Goal: Task Accomplishment & Management: Complete application form

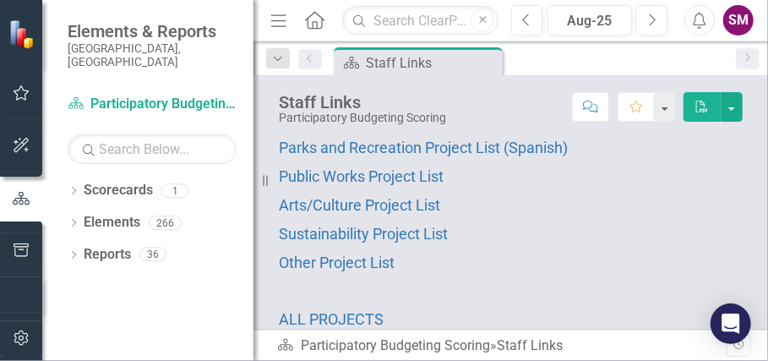
scroll to position [145, 0]
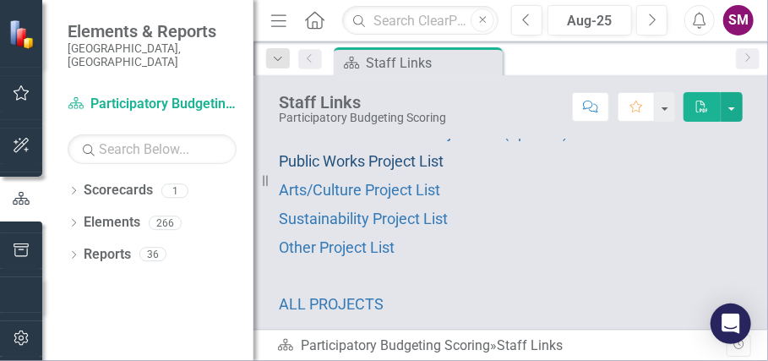
click at [376, 162] on span "Public Works Project List" at bounding box center [361, 161] width 165 height 18
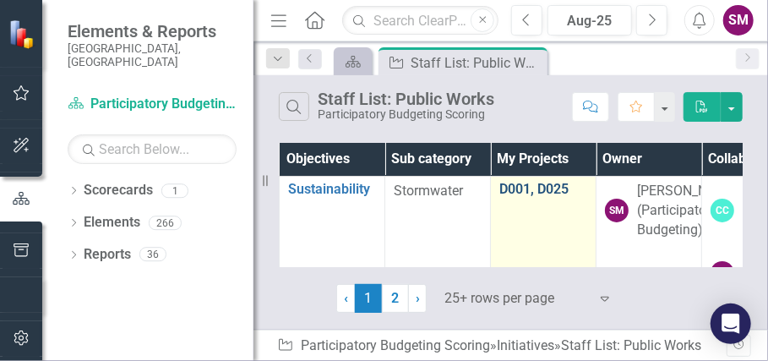
click at [518, 189] on link "D001, D025" at bounding box center [544, 189] width 88 height 15
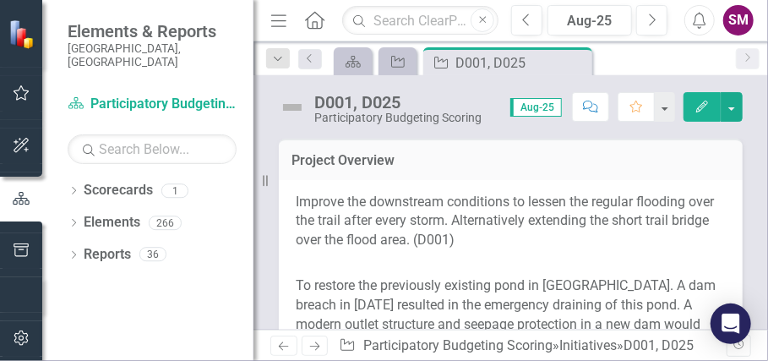
click at [441, 221] on p "Improve the downstream conditions to lessen the regular flooding over the trail…" at bounding box center [511, 224] width 430 height 62
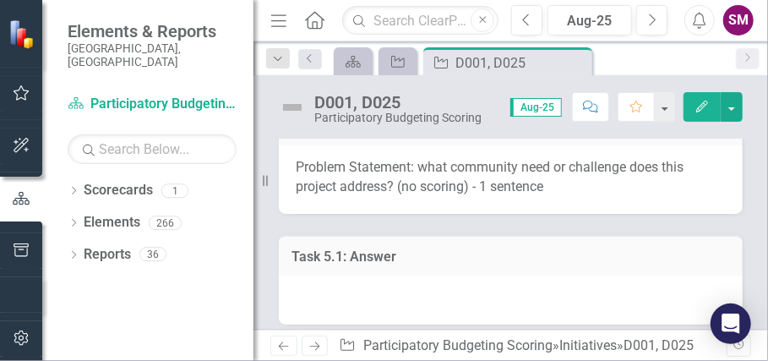
scroll to position [607, 0]
click at [323, 275] on div at bounding box center [511, 299] width 464 height 49
click at [311, 275] on div at bounding box center [511, 299] width 464 height 49
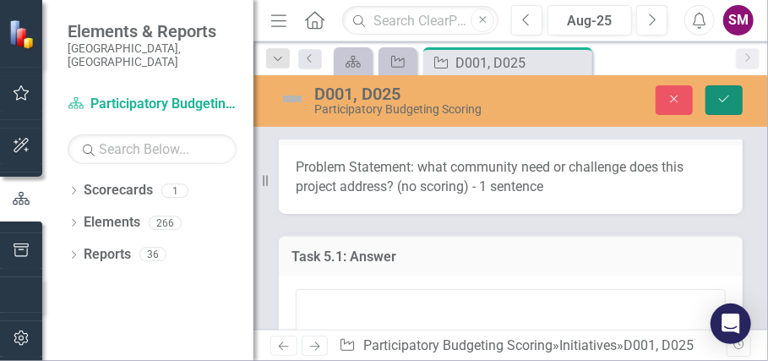
click at [714, 106] on button "Save" at bounding box center [724, 100] width 37 height 30
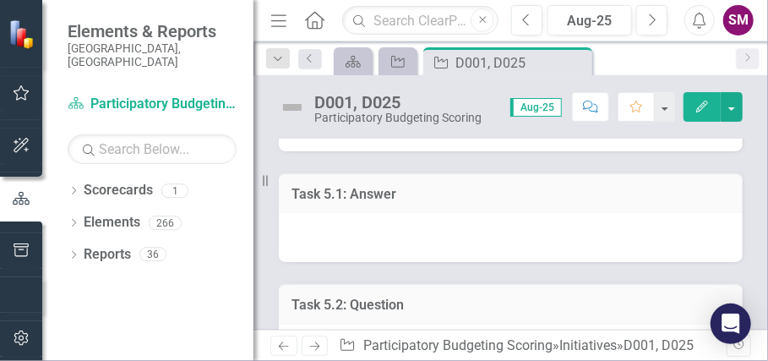
scroll to position [672, 0]
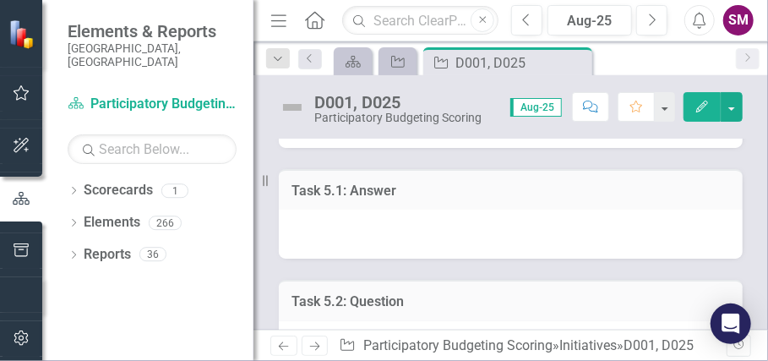
click at [338, 210] on div at bounding box center [511, 234] width 464 height 49
click at [333, 210] on div at bounding box center [511, 234] width 464 height 49
click at [331, 210] on div at bounding box center [511, 234] width 464 height 49
click at [332, 210] on div at bounding box center [511, 234] width 464 height 49
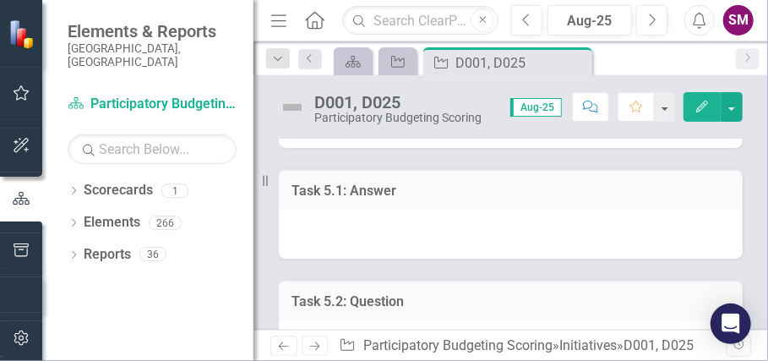
click at [335, 210] on div at bounding box center [511, 234] width 464 height 49
click at [334, 210] on div at bounding box center [511, 234] width 464 height 49
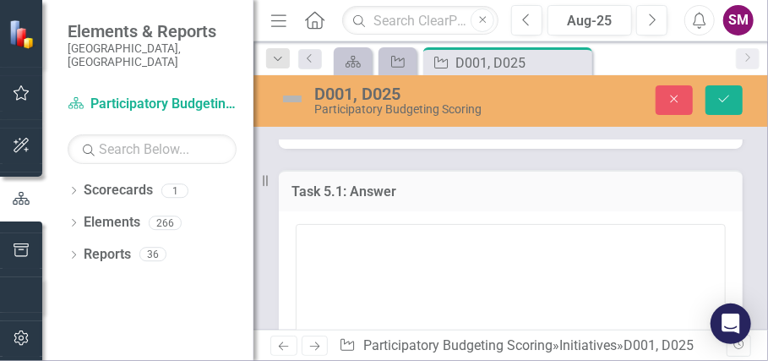
drag, startPoint x: 334, startPoint y: 179, endPoint x: 325, endPoint y: 200, distance: 22.3
click at [325, 211] on div at bounding box center [511, 334] width 464 height 247
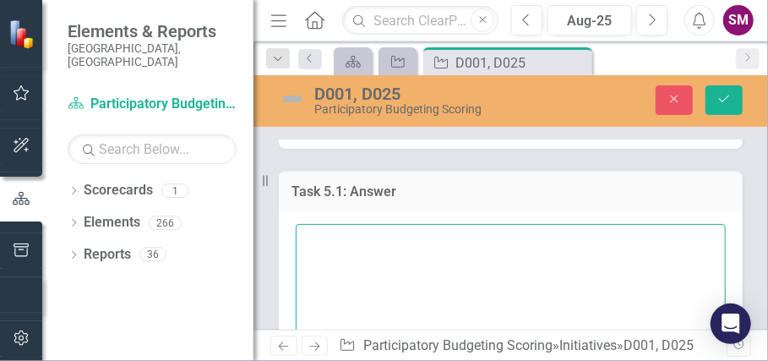
click at [309, 224] on textarea at bounding box center [511, 326] width 430 height 205
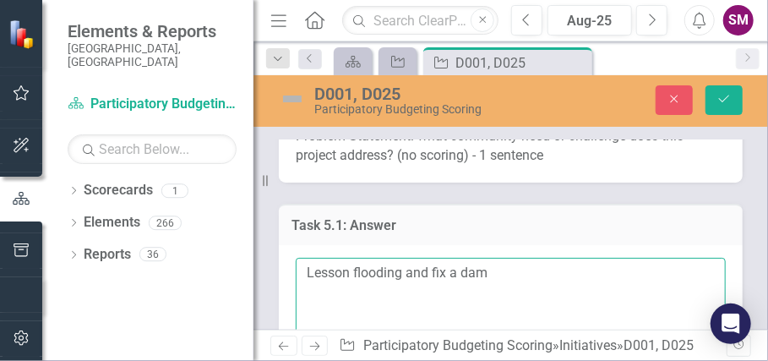
scroll to position [644, 0]
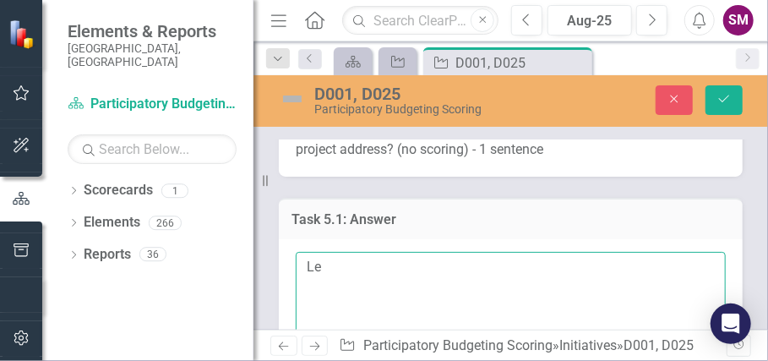
type textarea "L"
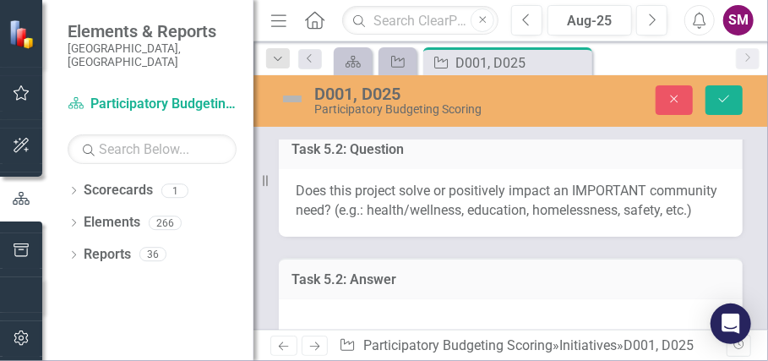
scroll to position [1026, 0]
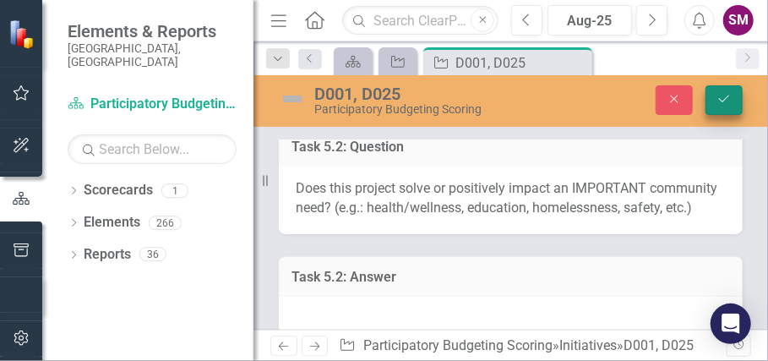
type textarea "D001- Lesson flooding and damage as a result, making the trail more useable D02…"
click at [719, 98] on icon "Save" at bounding box center [724, 99] width 15 height 12
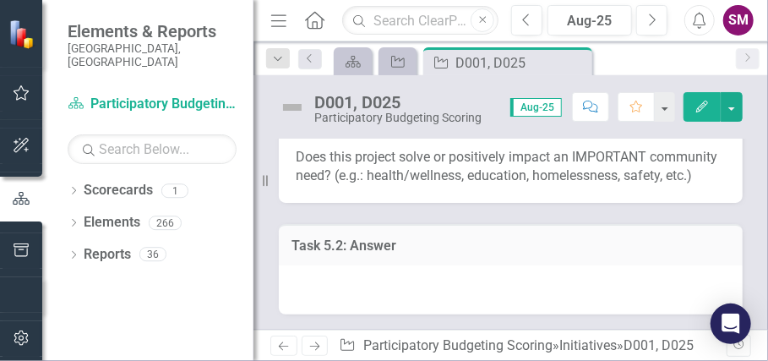
scroll to position [895, 0]
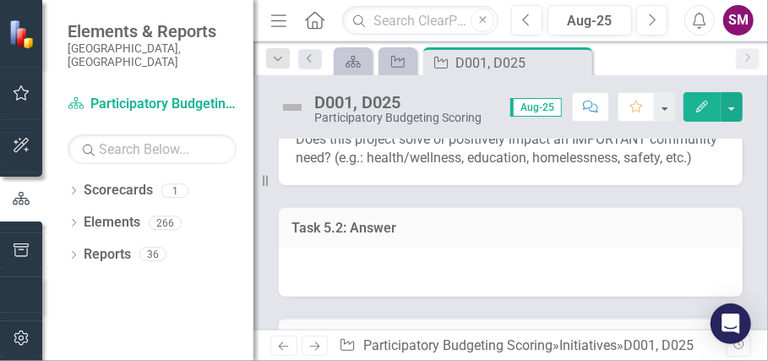
click at [303, 259] on div at bounding box center [511, 272] width 464 height 49
click at [303, 257] on div at bounding box center [511, 272] width 464 height 49
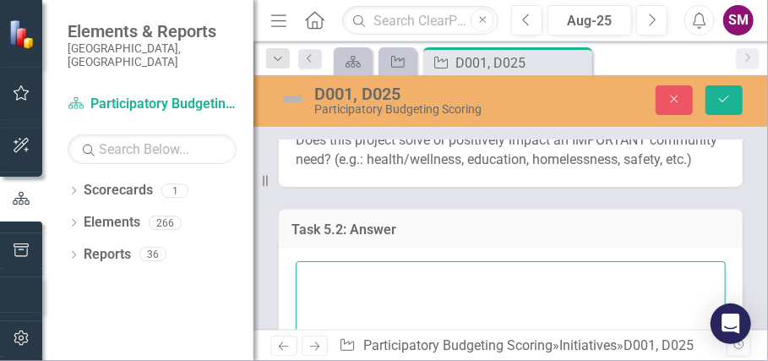
click at [307, 268] on textarea at bounding box center [511, 363] width 430 height 205
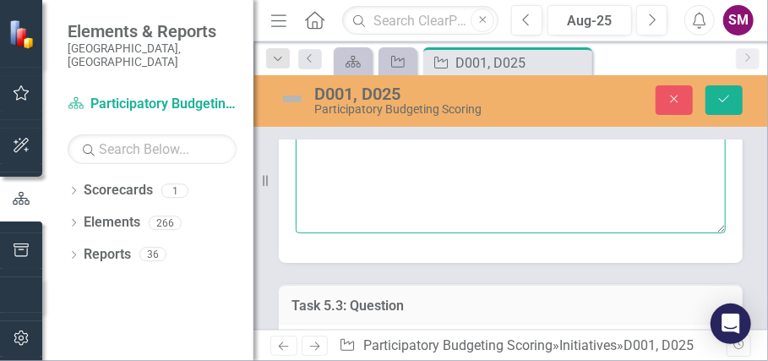
scroll to position [1133, 0]
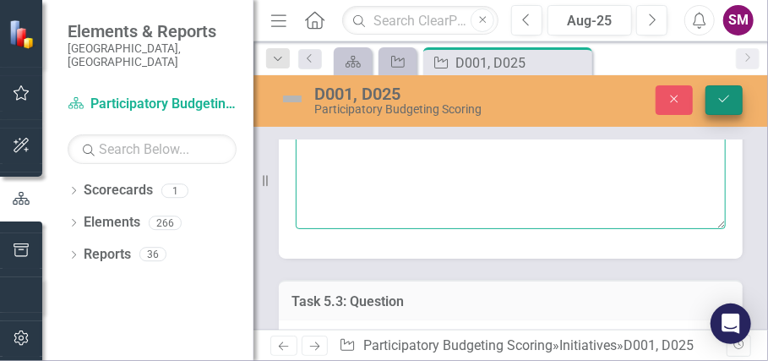
type textarea "D001- health and safety D025- safety"
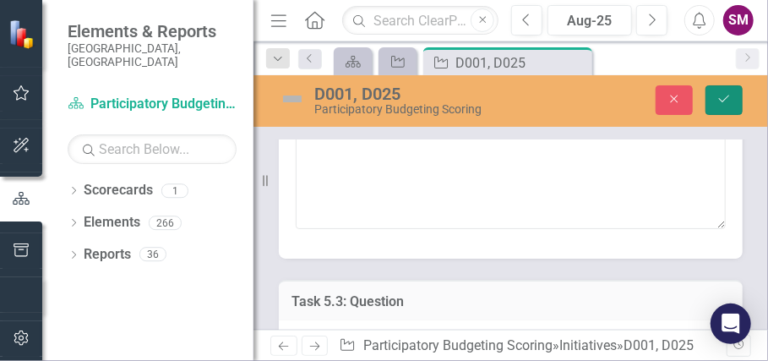
click at [724, 92] on button "Save" at bounding box center [724, 100] width 37 height 30
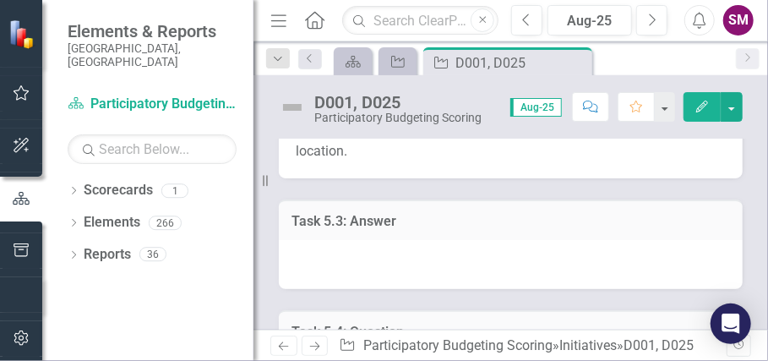
scroll to position [1208, 0]
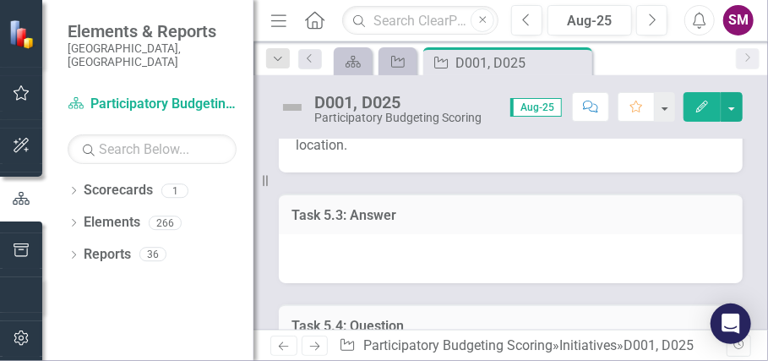
click at [306, 237] on div at bounding box center [511, 258] width 464 height 49
click at [307, 237] on div at bounding box center [511, 258] width 464 height 49
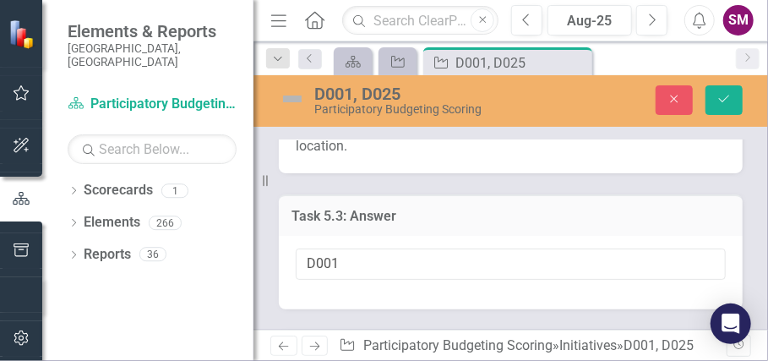
type input "D001-"
click at [706, 85] on button "Save" at bounding box center [724, 100] width 37 height 30
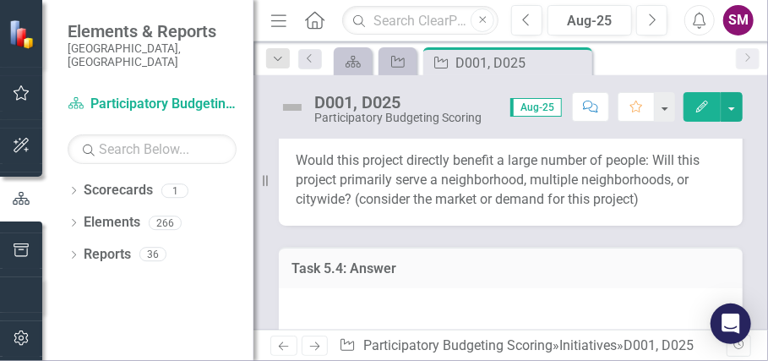
scroll to position [1427, 0]
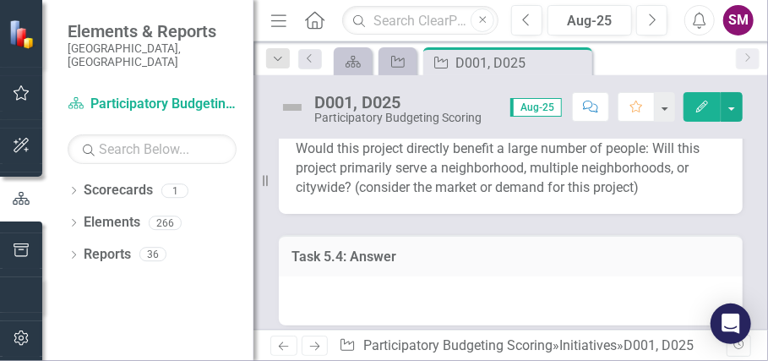
click at [313, 276] on div at bounding box center [511, 300] width 464 height 49
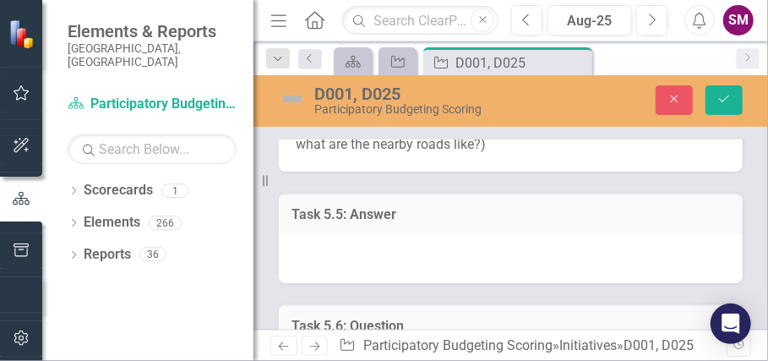
scroll to position [2035, 0]
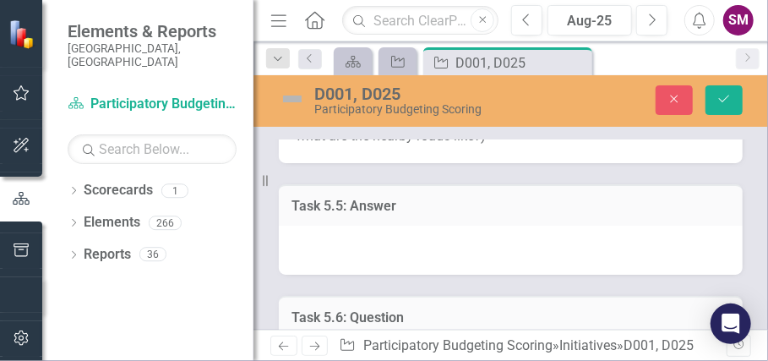
type textarea "D001-many people use the trail, so likely many neighborhoods D025-the direct im…"
click at [318, 238] on div at bounding box center [511, 250] width 464 height 49
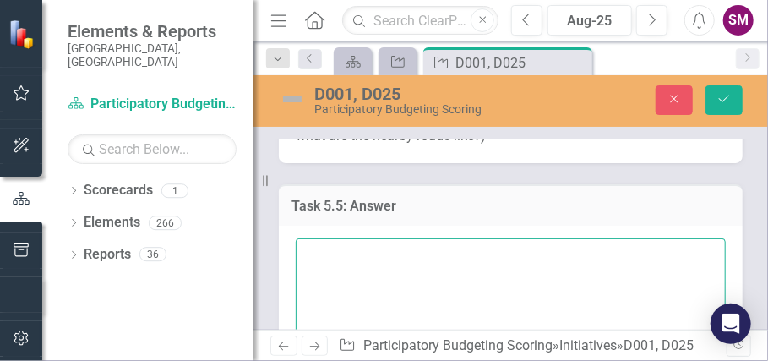
drag, startPoint x: 318, startPoint y: 238, endPoint x: 319, endPoint y: 228, distance: 10.2
click at [319, 238] on textarea at bounding box center [511, 340] width 430 height 205
type textarea "T"
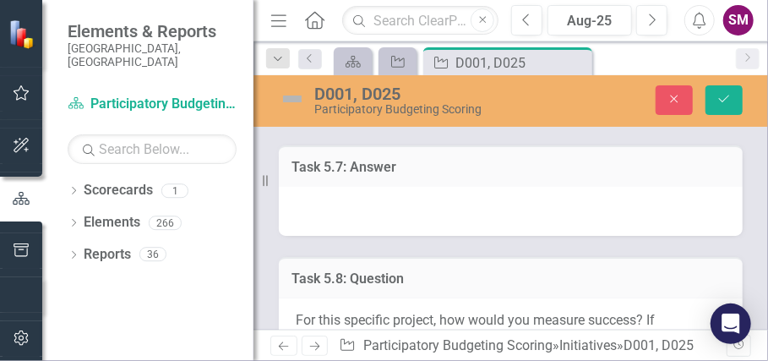
scroll to position [2872, 0]
type textarea "Both of these projects solves existing problems in their locations, having to d…"
click at [317, 222] on div at bounding box center [511, 210] width 464 height 49
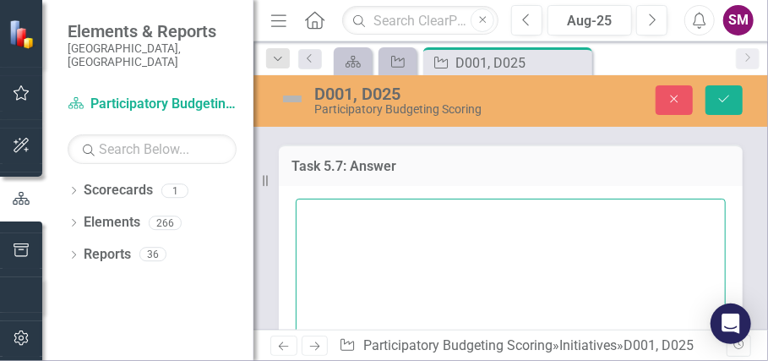
click at [317, 222] on textarea at bounding box center [511, 301] width 430 height 205
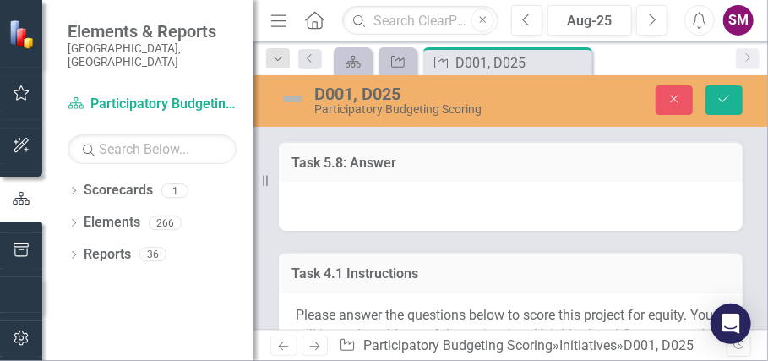
scroll to position [3341, 0]
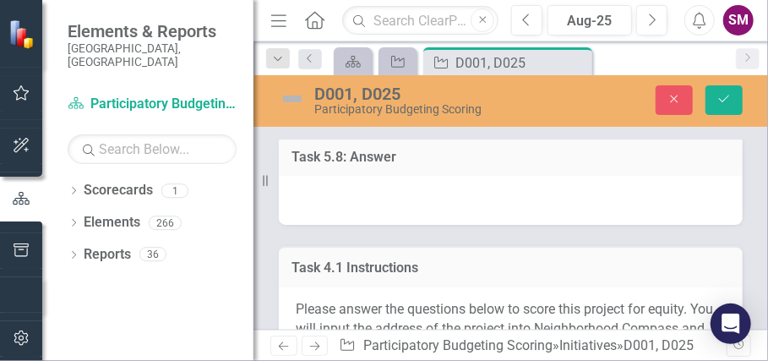
type textarea "Safety"
click at [313, 220] on div at bounding box center [511, 200] width 464 height 49
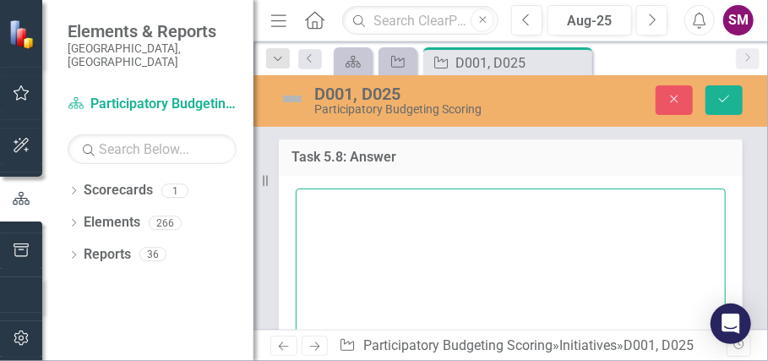
click at [314, 218] on textarea at bounding box center [511, 291] width 430 height 205
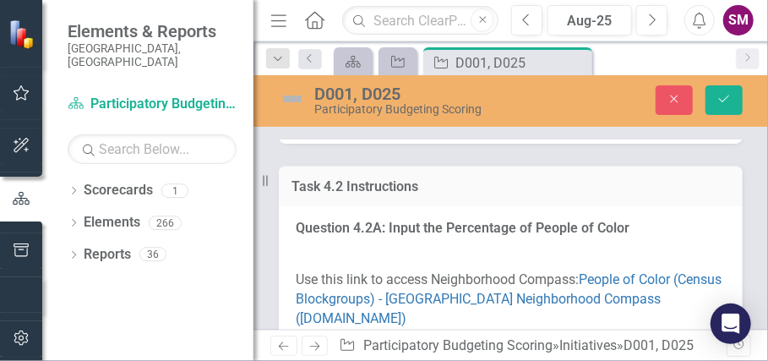
scroll to position [6189, 0]
type textarea "use of the area, absence of flood related difficulties"
click at [719, 101] on icon "Save" at bounding box center [724, 99] width 15 height 12
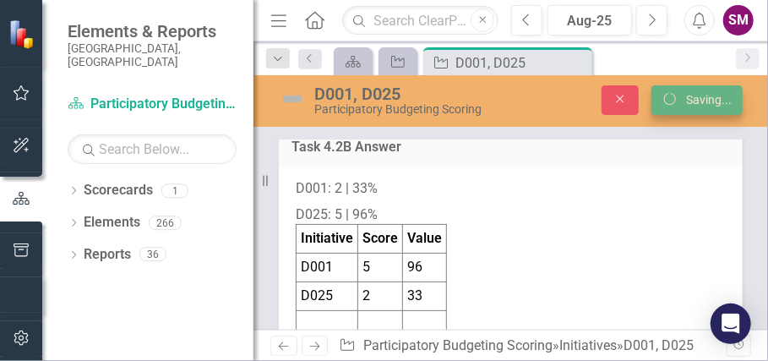
scroll to position [5475, 0]
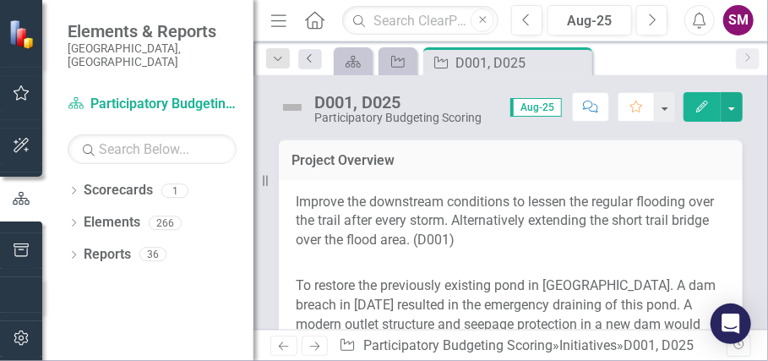
click at [304, 57] on icon "Previous" at bounding box center [311, 58] width 14 height 10
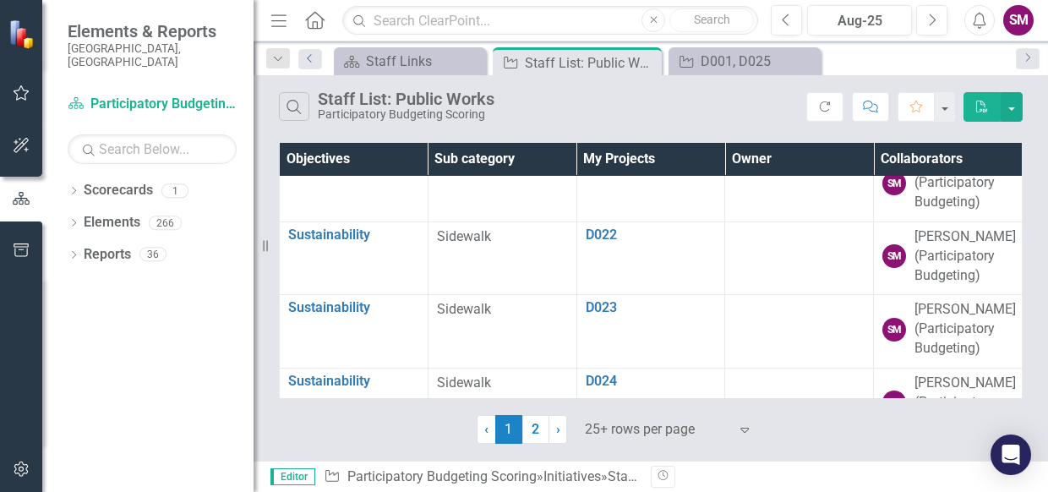
scroll to position [1767, 0]
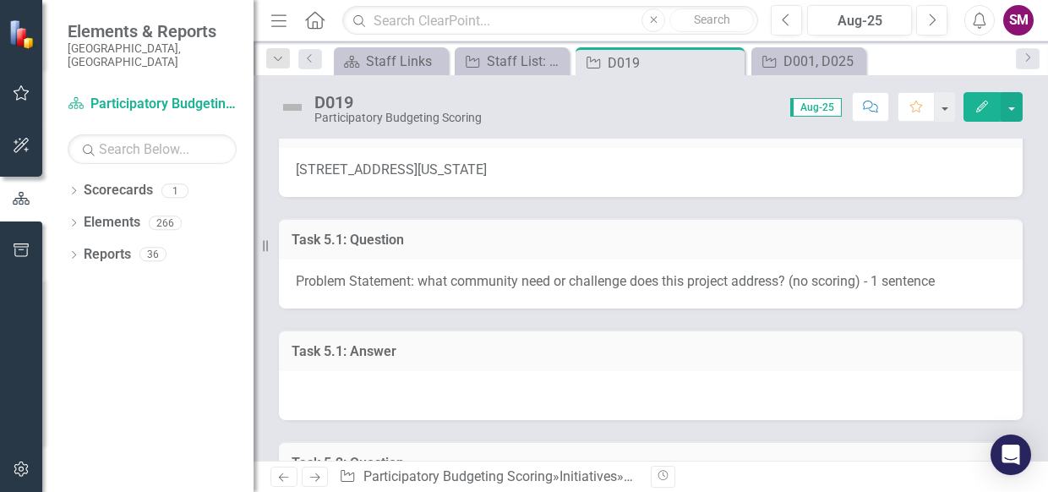
scroll to position [282, 0]
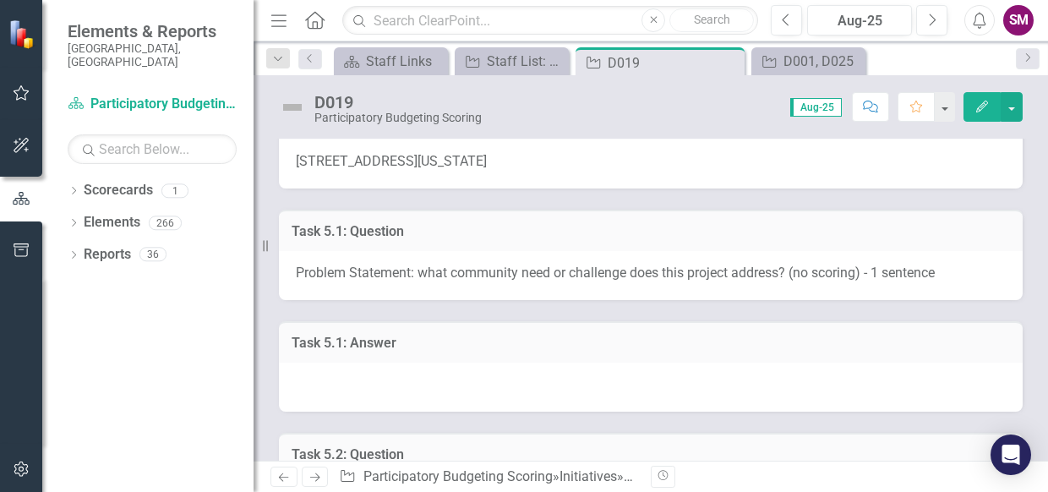
drag, startPoint x: 325, startPoint y: 378, endPoint x: 321, endPoint y: 369, distance: 9.1
click at [322, 360] on div at bounding box center [651, 387] width 744 height 49
click at [321, 360] on div at bounding box center [651, 387] width 744 height 49
click at [322, 360] on div at bounding box center [651, 387] width 744 height 49
click at [318, 360] on div at bounding box center [651, 387] width 744 height 49
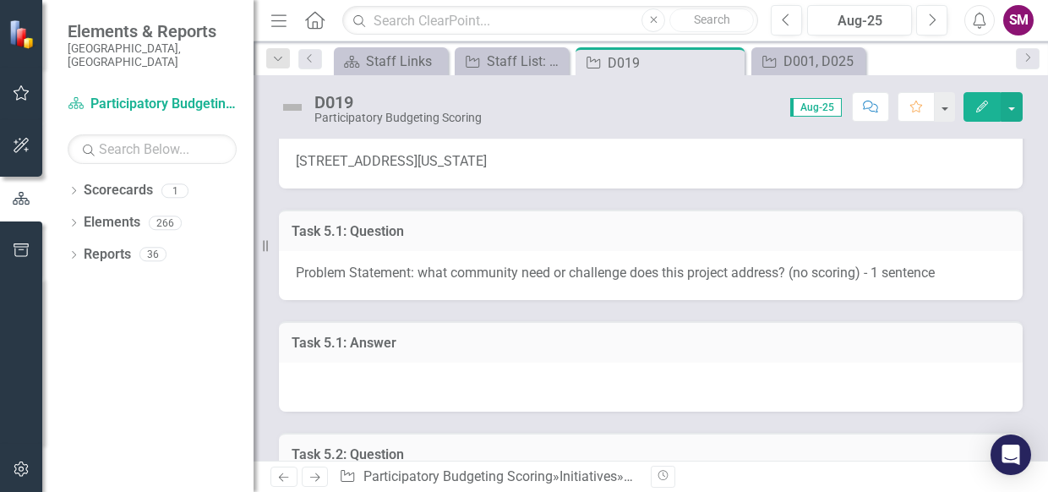
click at [314, 360] on div at bounding box center [651, 387] width 744 height 49
drag, startPoint x: 311, startPoint y: 388, endPoint x: 305, endPoint y: 372, distance: 17.1
click at [311, 360] on div at bounding box center [651, 387] width 744 height 49
click at [305, 360] on div at bounding box center [651, 387] width 744 height 49
click at [306, 360] on div at bounding box center [651, 387] width 744 height 49
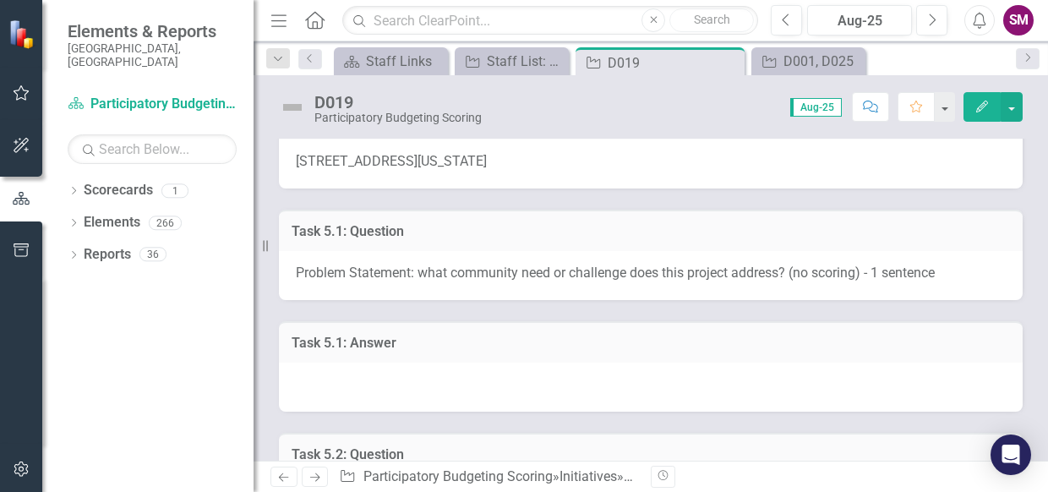
click at [305, 360] on div at bounding box center [651, 387] width 744 height 49
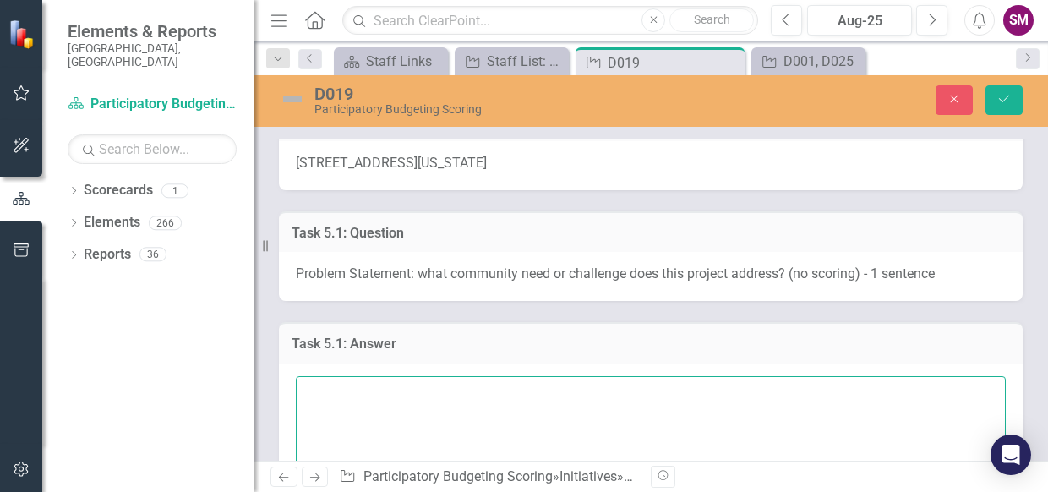
click at [325, 360] on textarea at bounding box center [651, 478] width 710 height 205
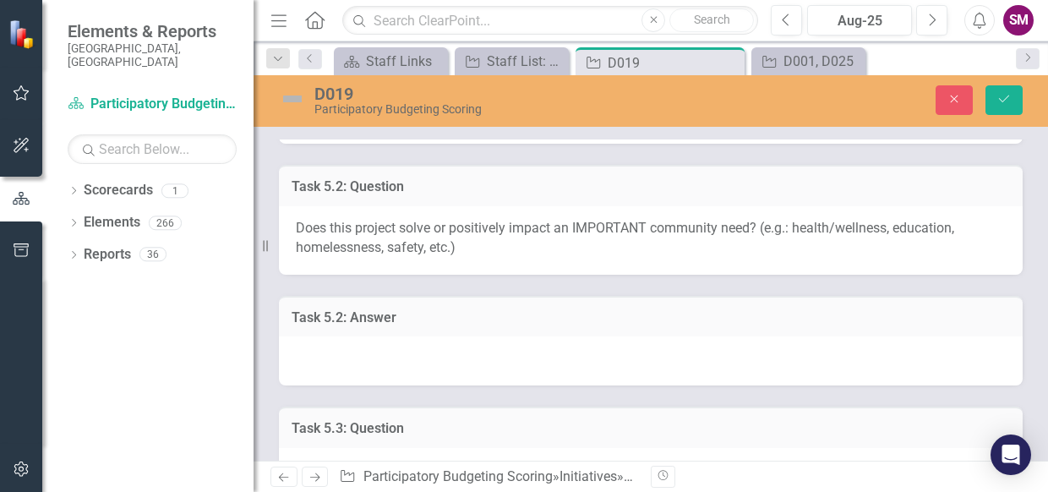
scroll to position [752, 0]
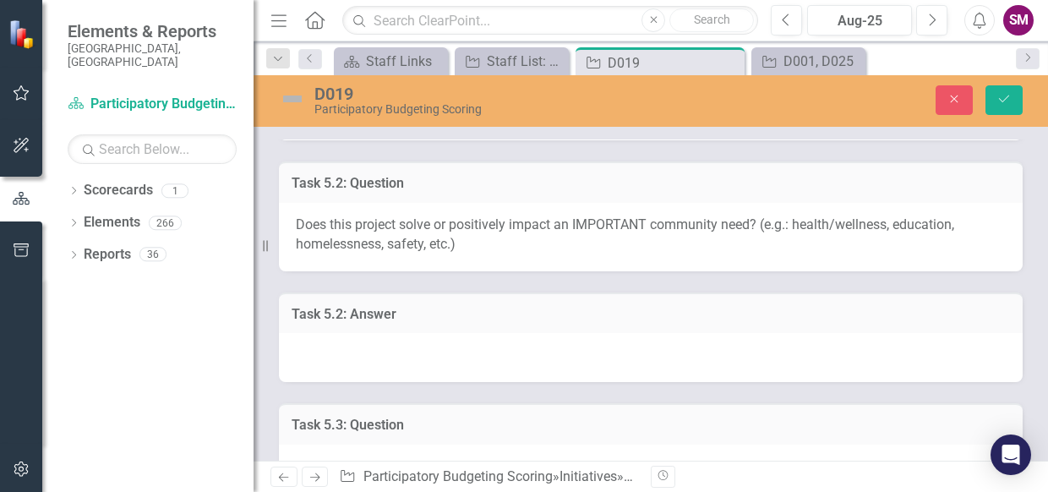
type textarea "This project addresses pedestrian safety"
click at [330, 357] on div at bounding box center [651, 357] width 744 height 49
click at [330, 356] on div at bounding box center [651, 357] width 744 height 49
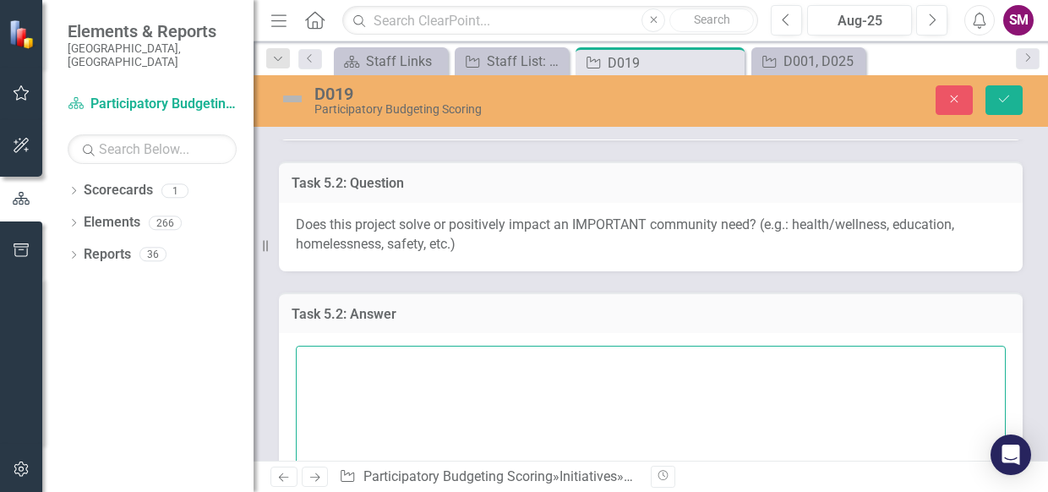
click at [330, 353] on textarea at bounding box center [651, 448] width 710 height 205
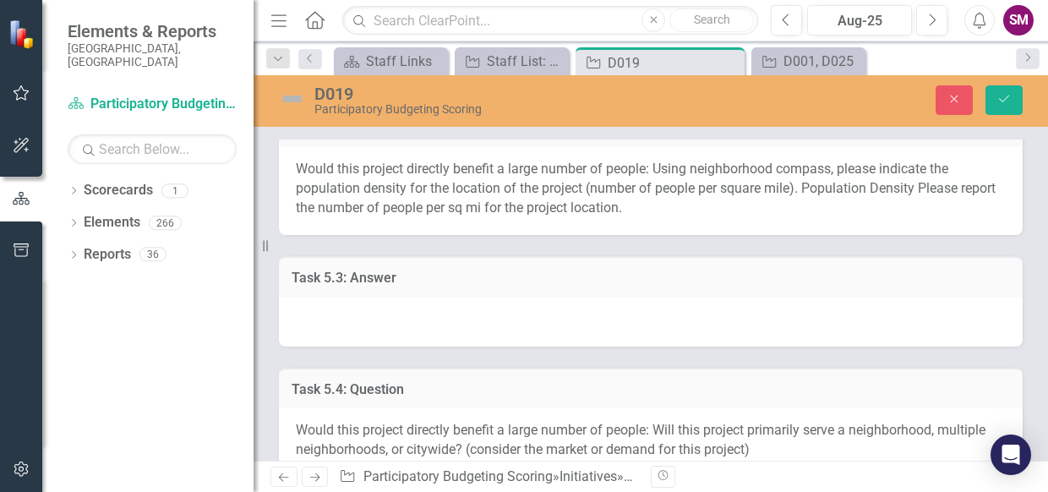
scroll to position [1246, 0]
type textarea "safety"
click at [330, 325] on div at bounding box center [651, 322] width 744 height 49
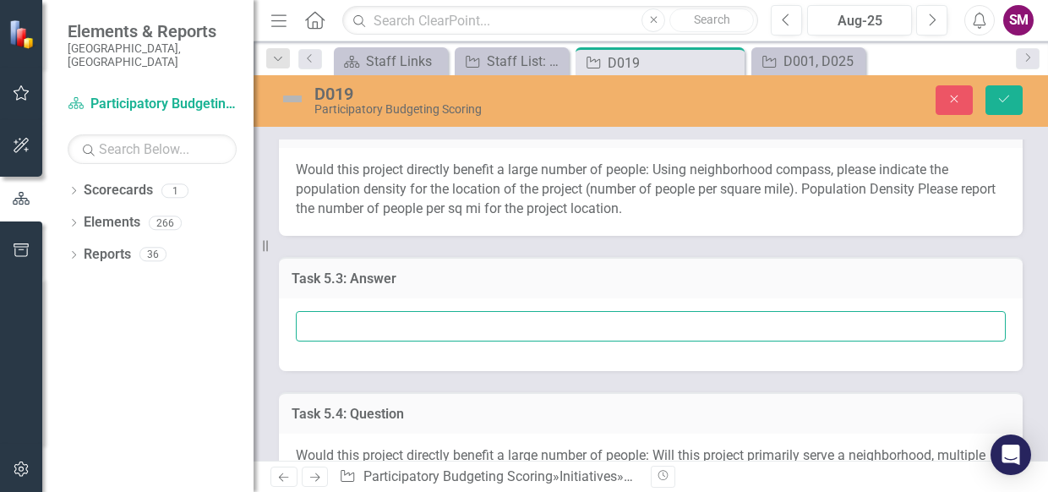
click at [330, 325] on input "text" at bounding box center [651, 326] width 710 height 31
type input "D019"
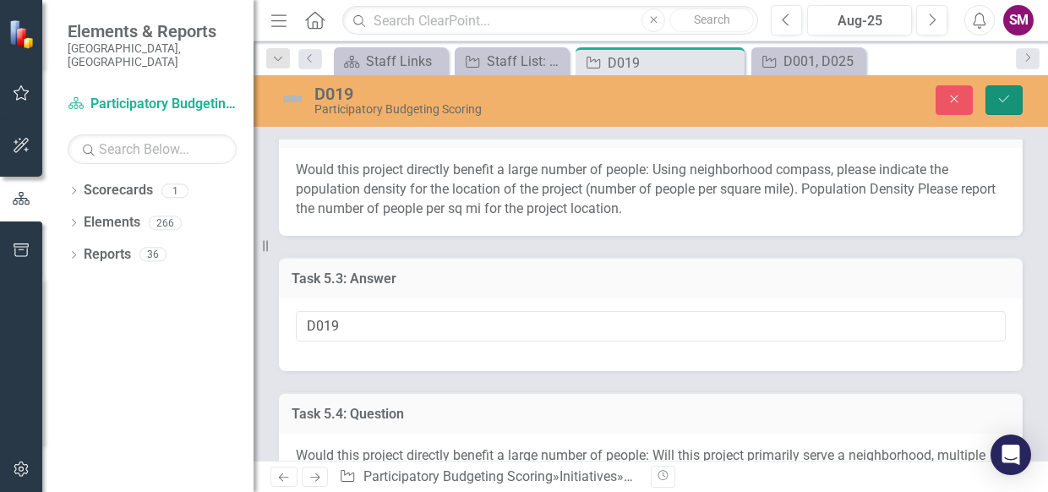
click at [768, 97] on button "Save" at bounding box center [1004, 100] width 37 height 30
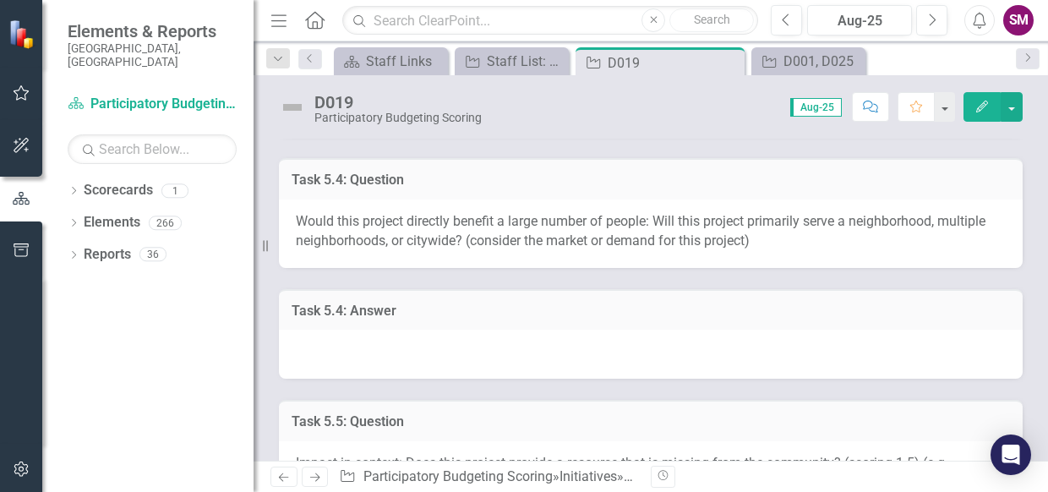
scroll to position [1067, 0]
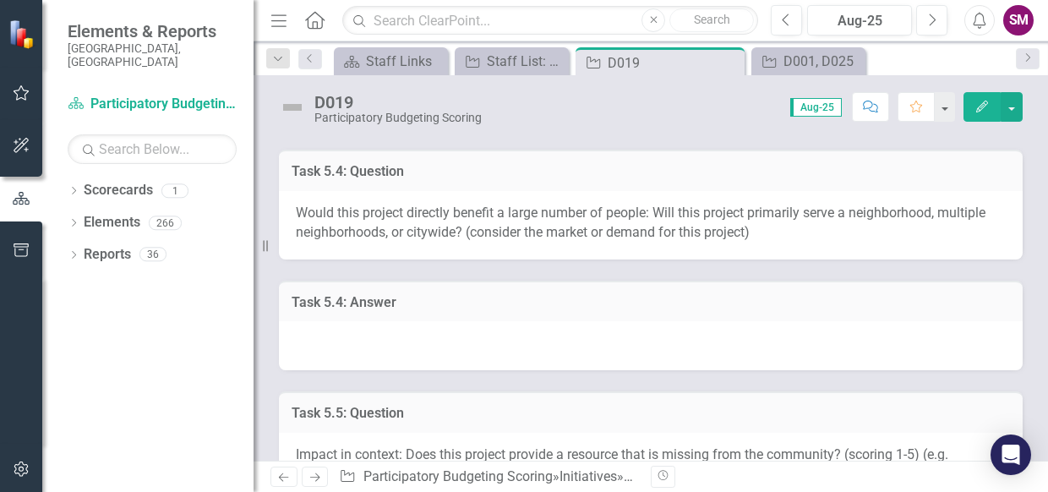
click at [322, 345] on div at bounding box center [651, 345] width 744 height 49
click at [321, 344] on div at bounding box center [651, 345] width 744 height 49
click at [321, 345] on div at bounding box center [651, 345] width 744 height 49
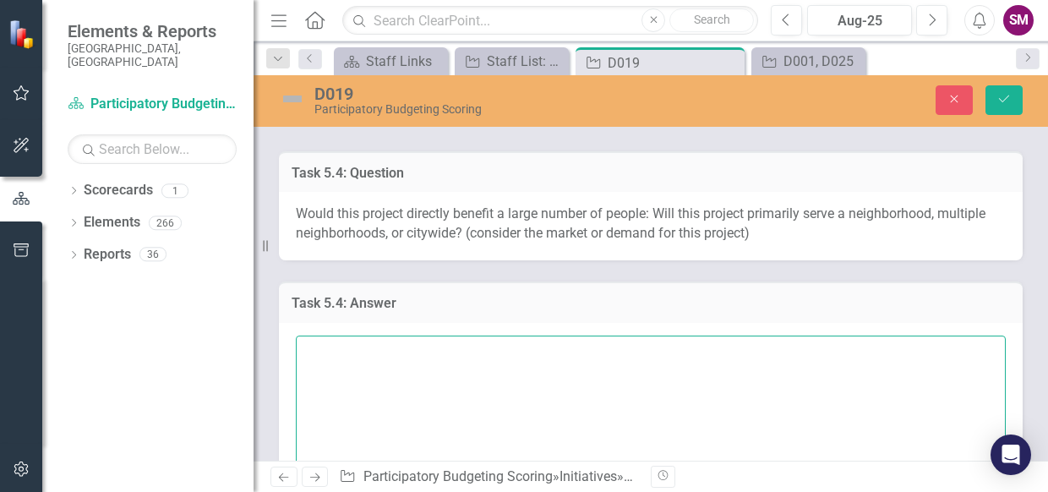
click at [321, 342] on textarea at bounding box center [651, 438] width 710 height 205
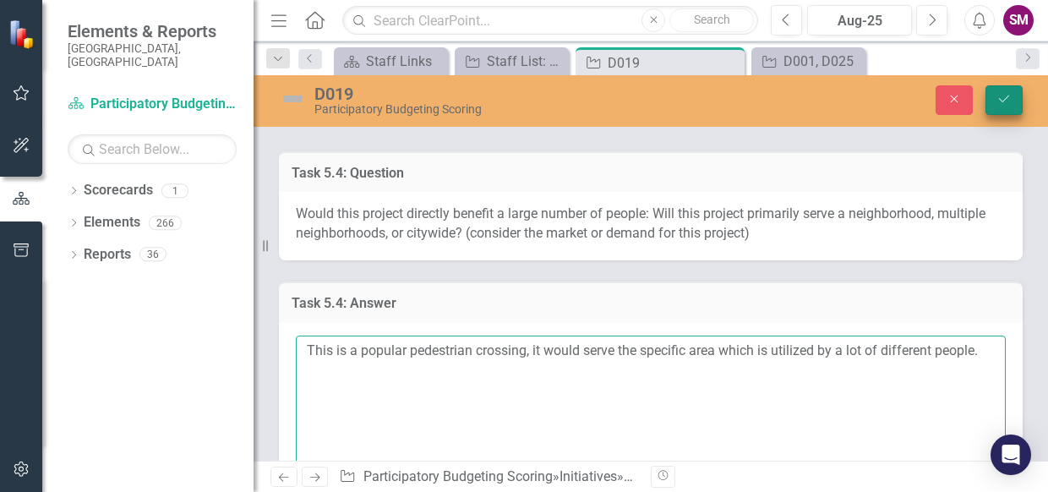
type textarea "This is a popular pedestrian crossing, it would serve the specific area which i…"
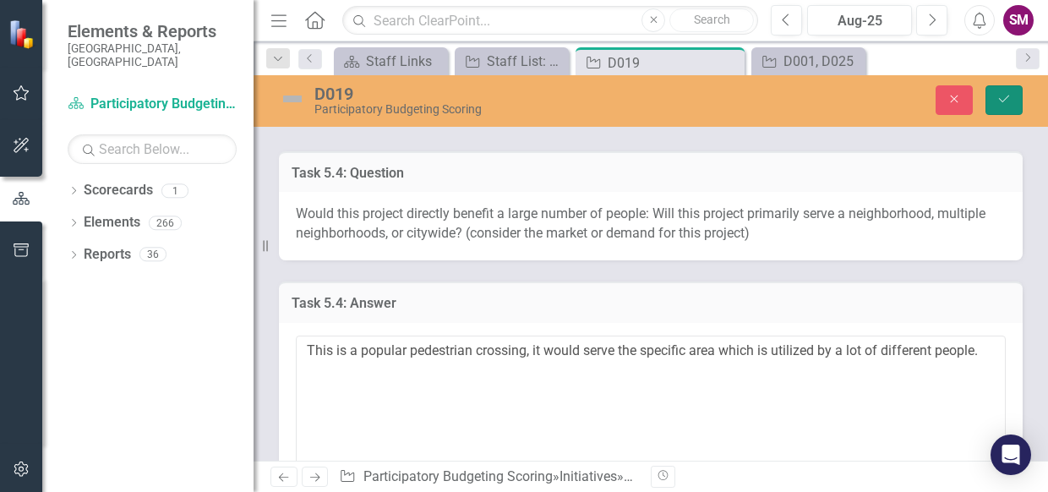
click at [768, 102] on icon "Save" at bounding box center [1004, 99] width 15 height 12
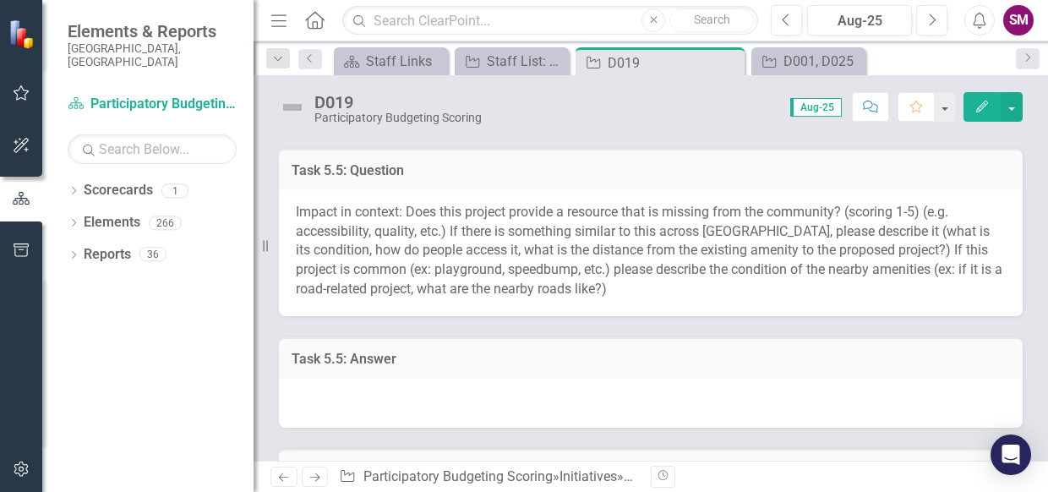
scroll to position [1318, 0]
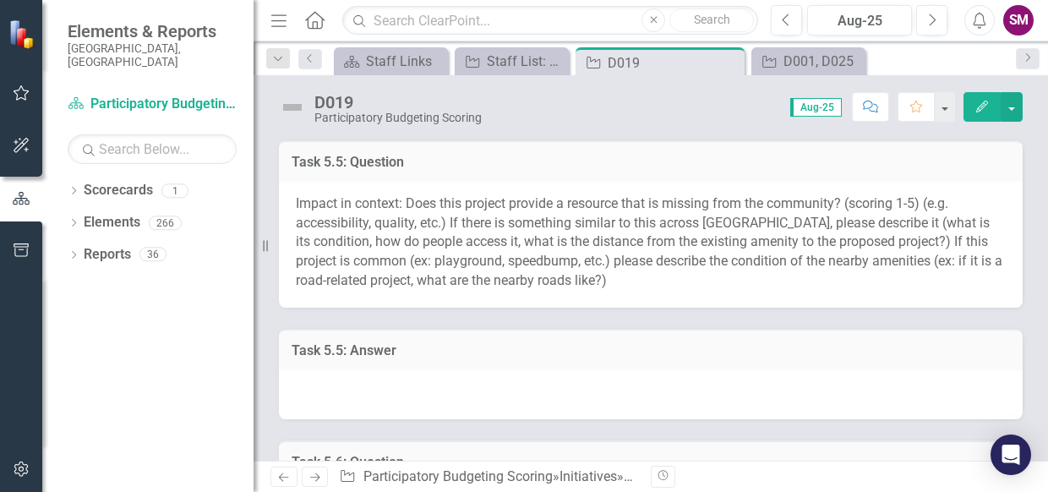
click at [325, 360] on div at bounding box center [651, 394] width 744 height 49
click at [324, 360] on div at bounding box center [651, 394] width 744 height 49
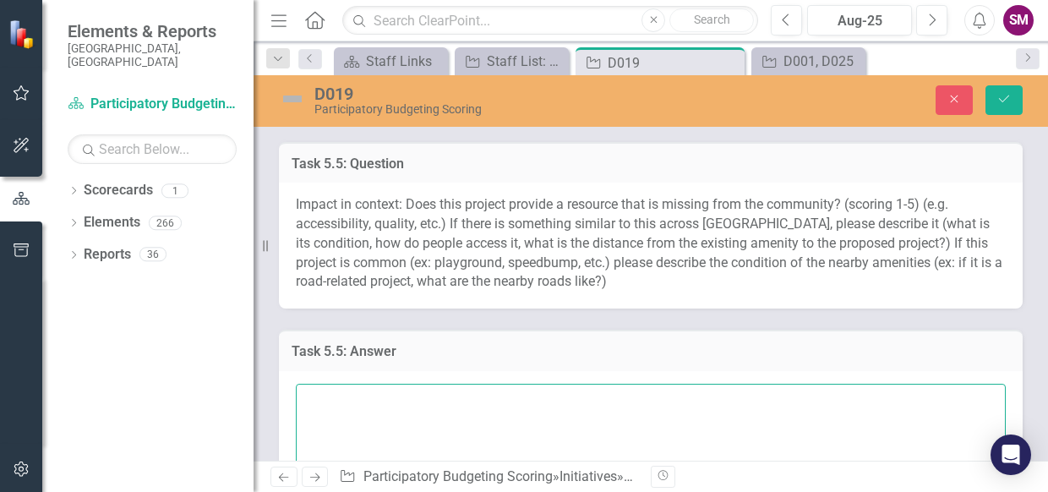
click at [321, 360] on textarea at bounding box center [651, 486] width 710 height 205
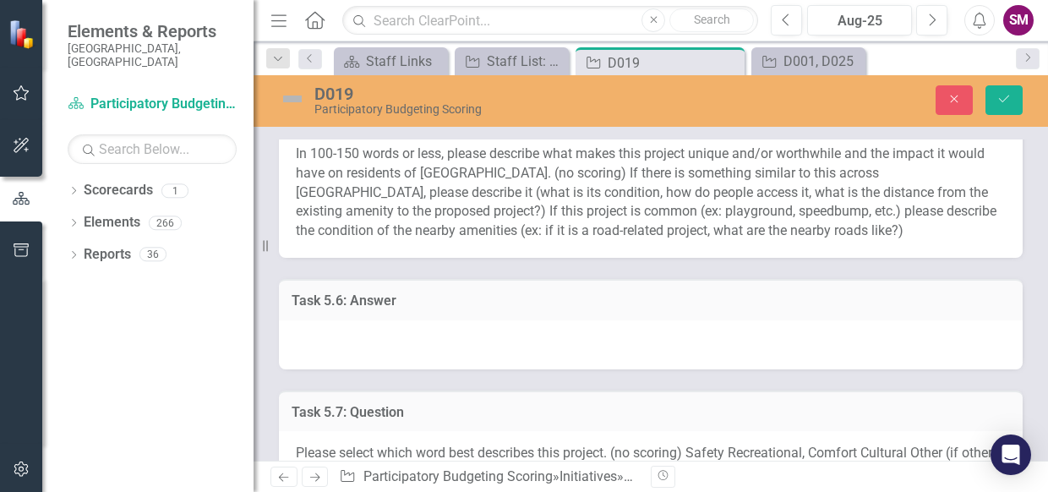
scroll to position [1873, 0]
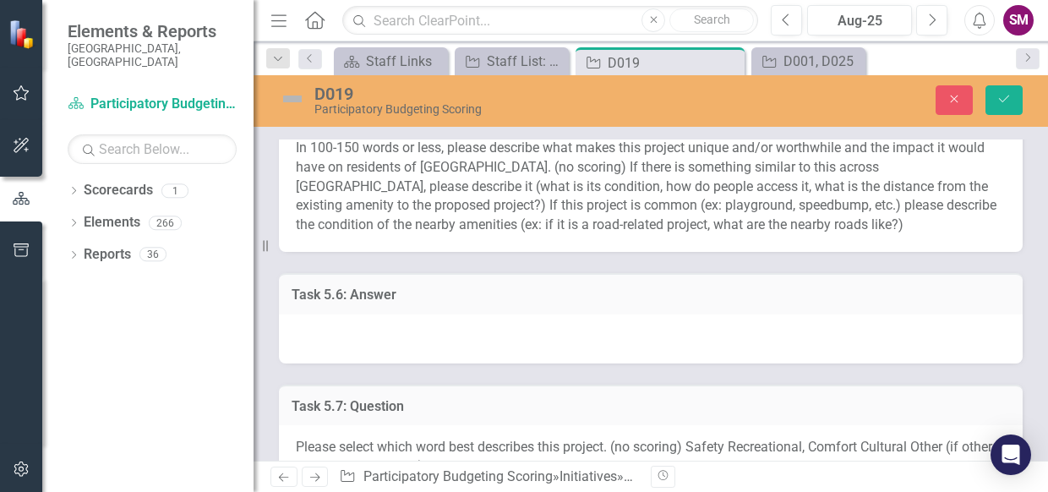
type textarea "There are other pedestrian crossing solutions used in [GEOGRAPHIC_DATA], this p…"
click at [320, 334] on div at bounding box center [651, 338] width 744 height 49
click at [320, 336] on div at bounding box center [651, 338] width 744 height 49
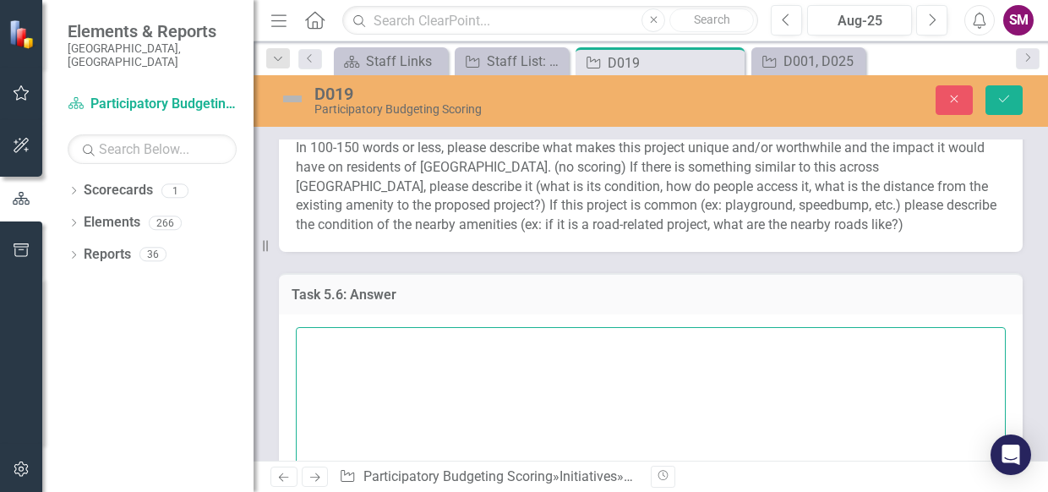
click at [318, 334] on textarea at bounding box center [651, 429] width 710 height 205
click at [591, 336] on textarea "This project would create a safer option for pecdestrians in the area." at bounding box center [651, 429] width 710 height 205
click at [732, 336] on textarea "This project would create a safer option for pedestrians in the area." at bounding box center [651, 429] width 710 height 205
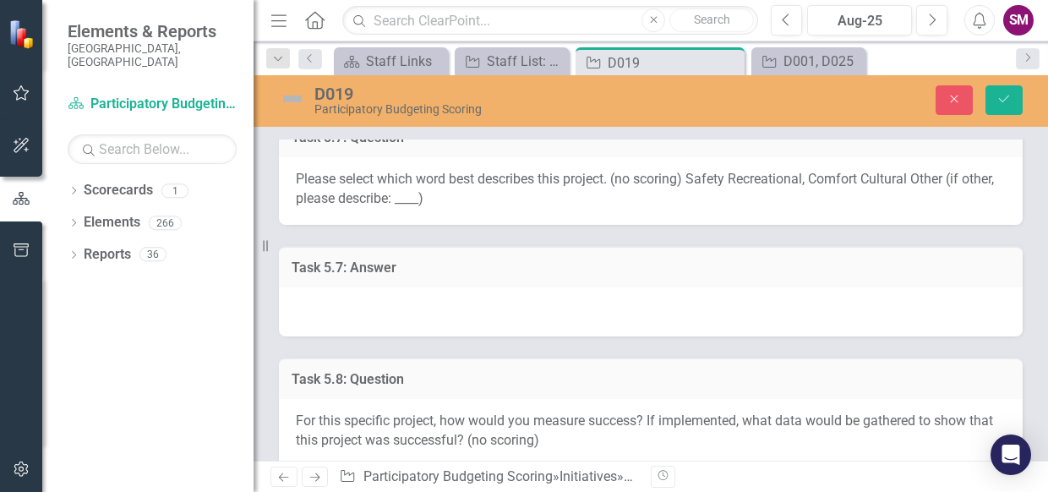
scroll to position [2333, 0]
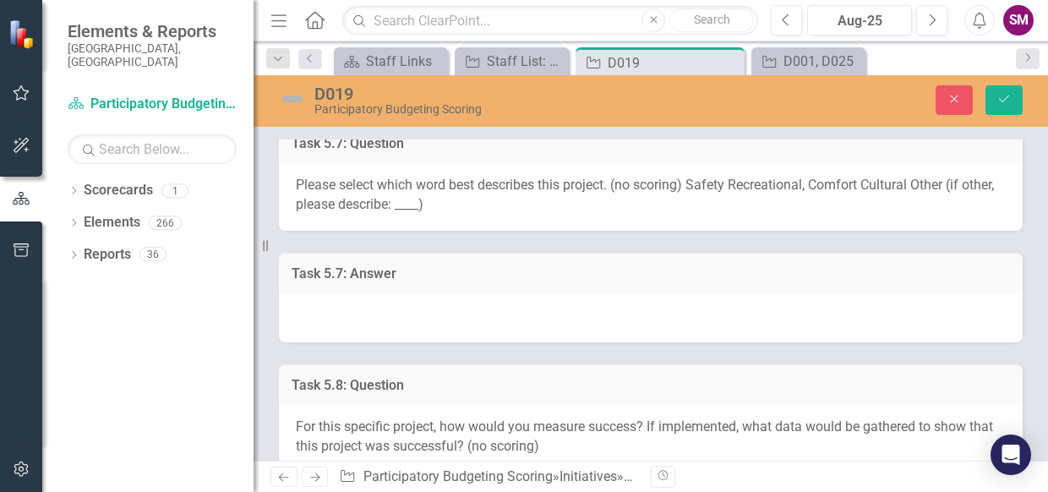
type textarea "This project would create a safer option for pedestrians in the area. This is a…"
click at [309, 310] on div at bounding box center [651, 317] width 744 height 49
click at [310, 310] on div at bounding box center [651, 317] width 744 height 49
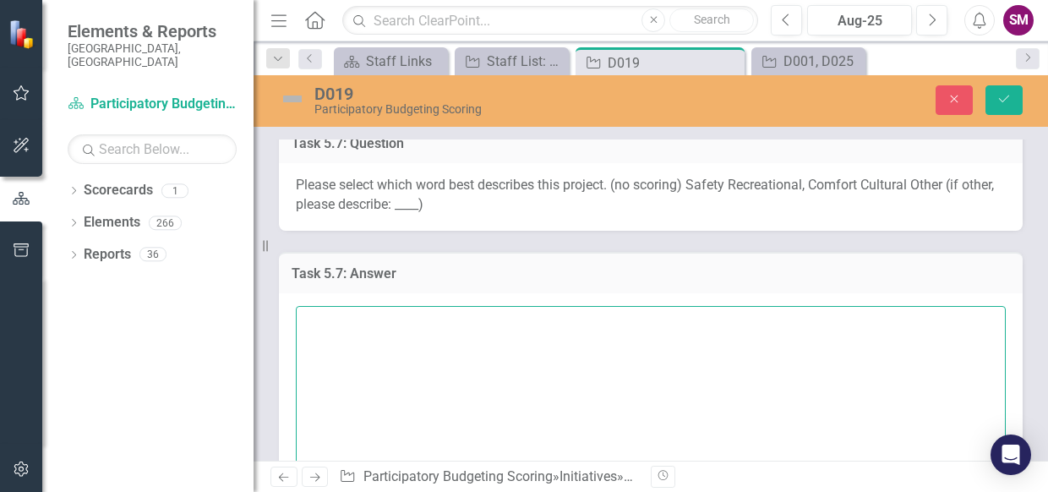
click at [310, 307] on textarea at bounding box center [651, 408] width 710 height 205
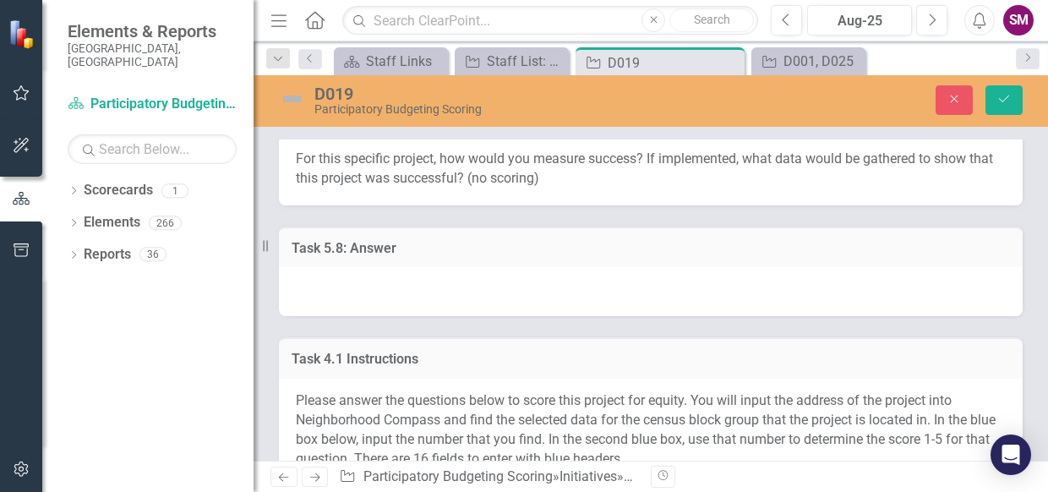
scroll to position [2795, 0]
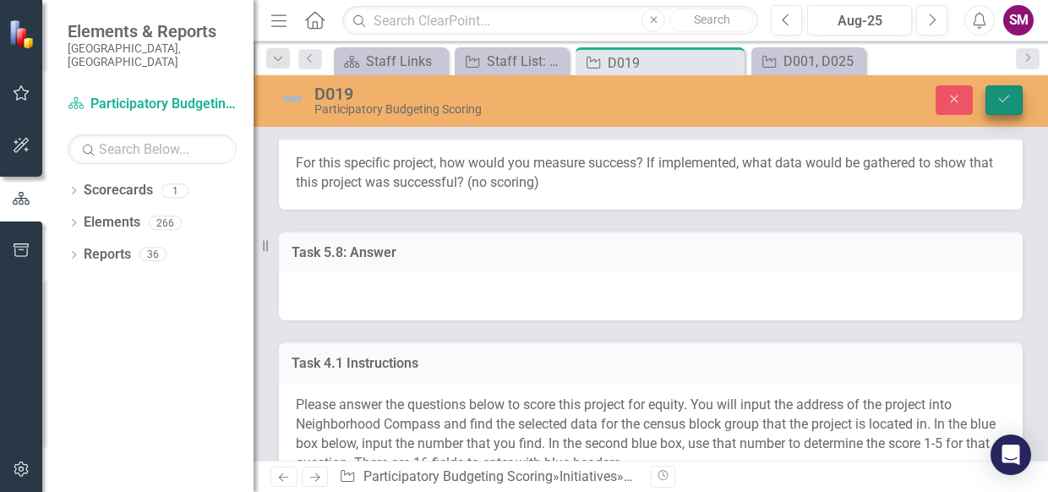
type textarea "safety"
click at [768, 106] on button "Save" at bounding box center [1004, 100] width 37 height 30
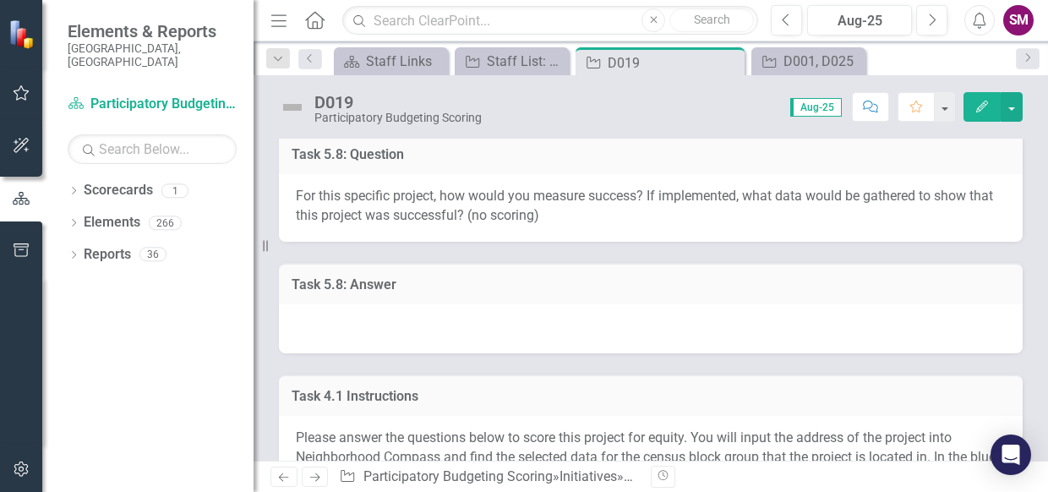
scroll to position [2220, 0]
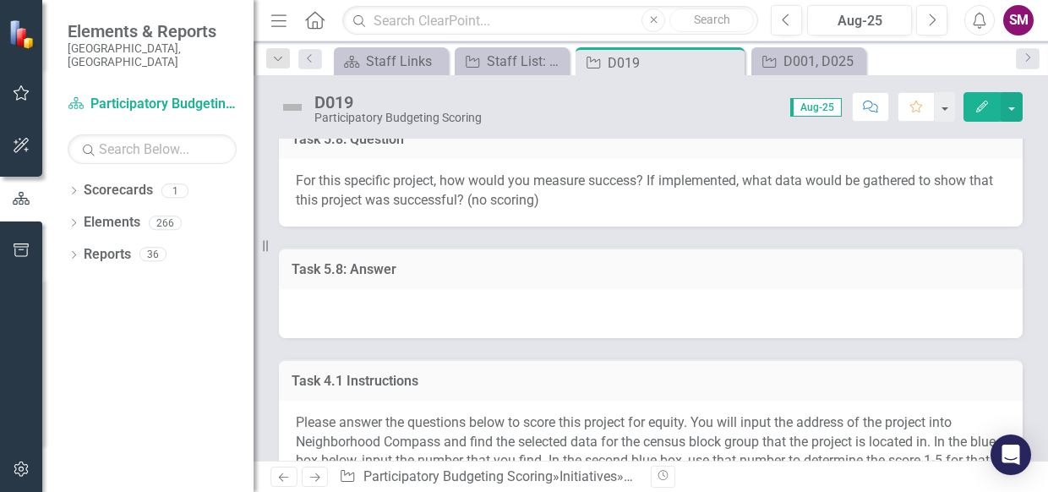
click at [311, 299] on div at bounding box center [651, 313] width 744 height 49
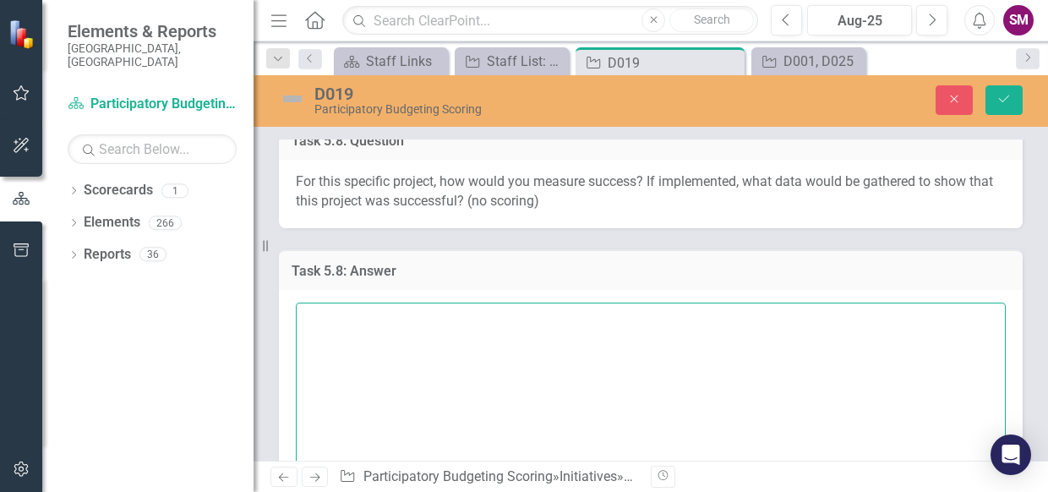
click at [311, 303] on textarea at bounding box center [651, 405] width 710 height 205
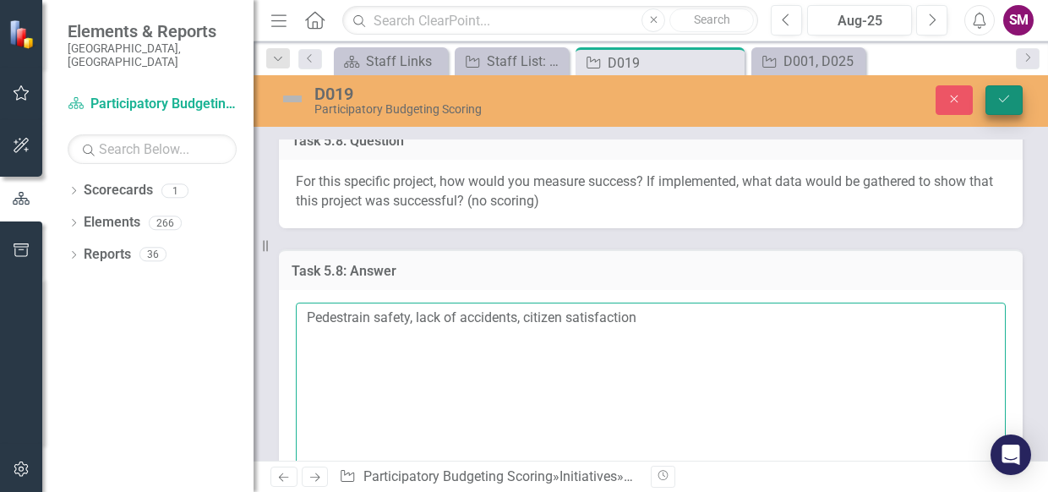
type textarea "Pedestrain safety, lack of accidents, citizen satisfaction"
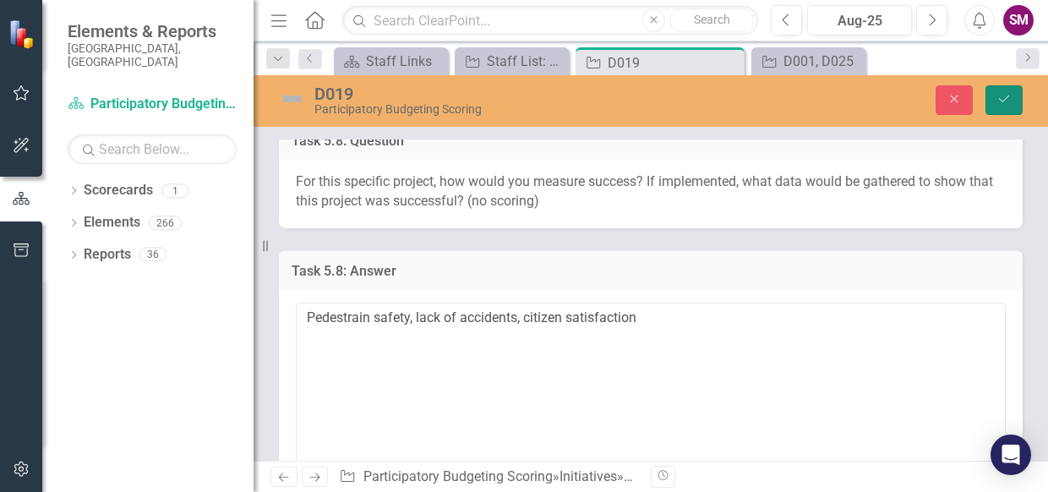
click at [768, 103] on icon "Save" at bounding box center [1004, 99] width 15 height 12
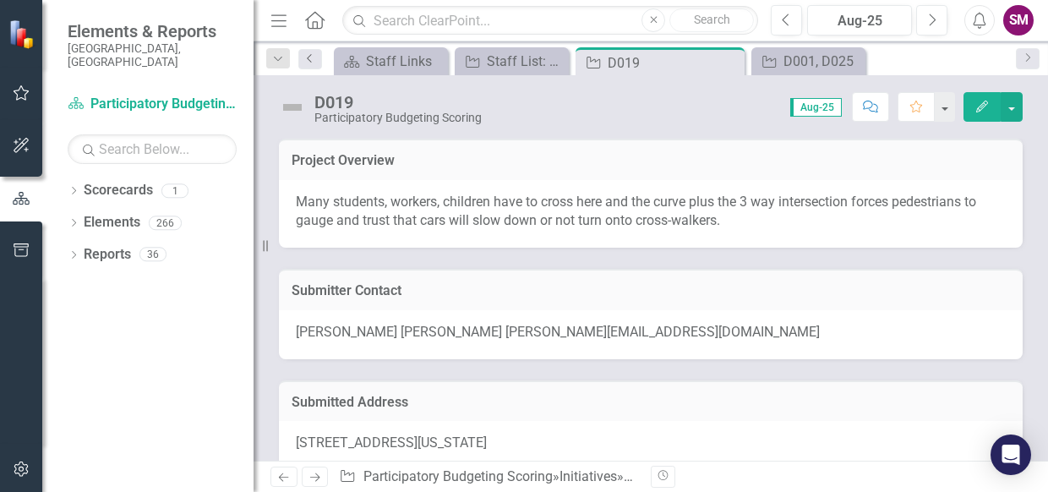
click at [314, 64] on link "Previous" at bounding box center [310, 59] width 24 height 20
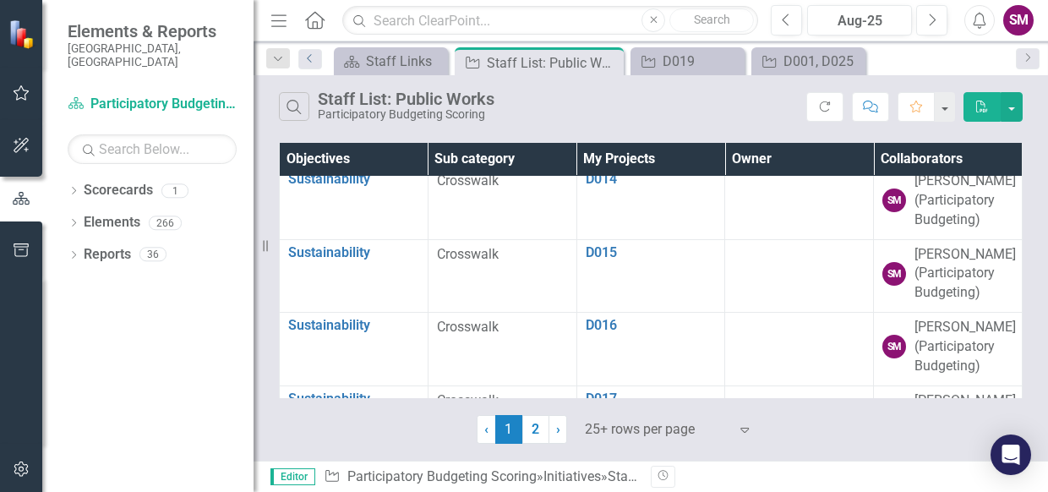
scroll to position [1135, 0]
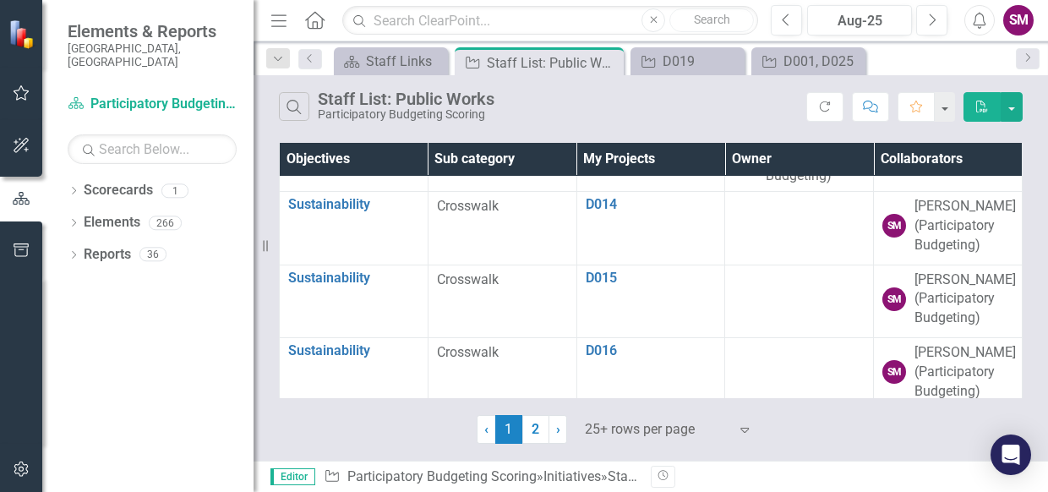
click at [594, 31] on link "D012" at bounding box center [651, 23] width 131 height 15
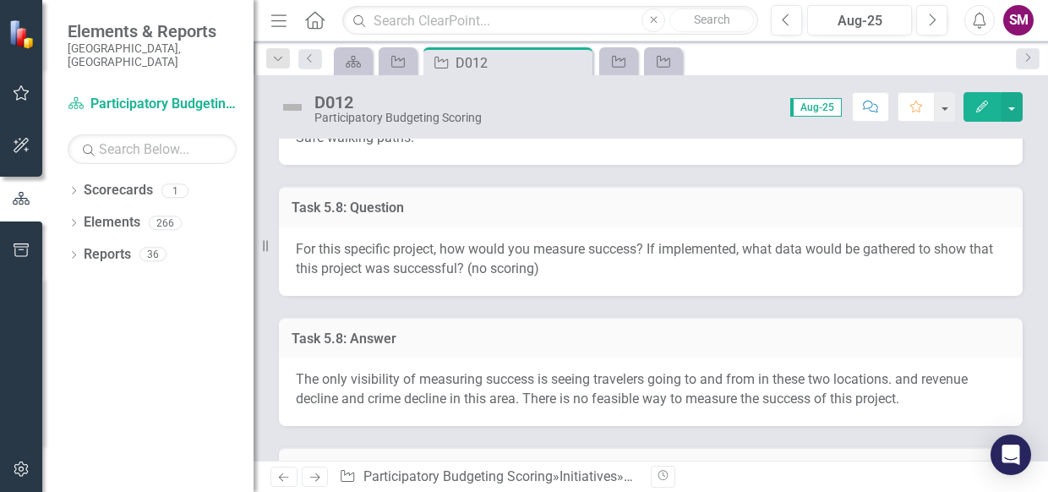
scroll to position [2237, 0]
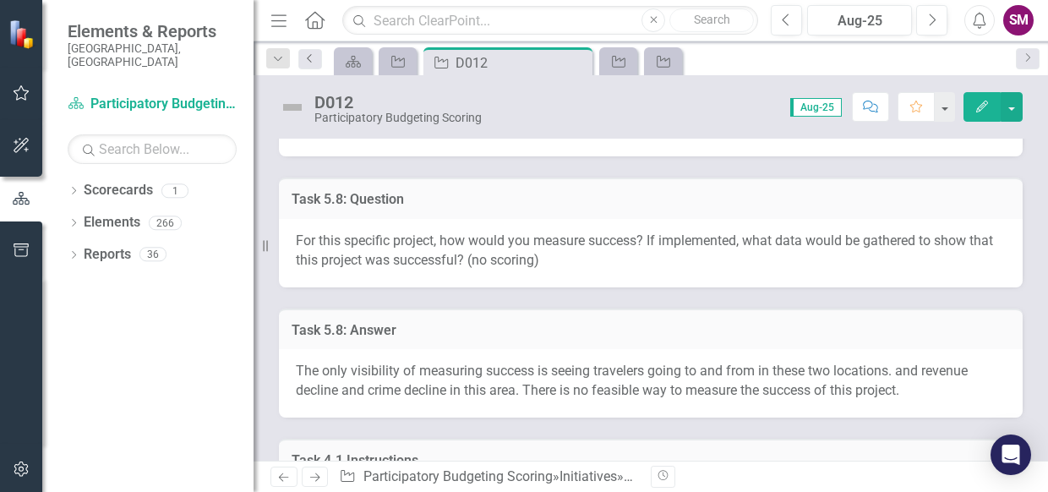
click at [313, 63] on link "Previous" at bounding box center [310, 59] width 24 height 20
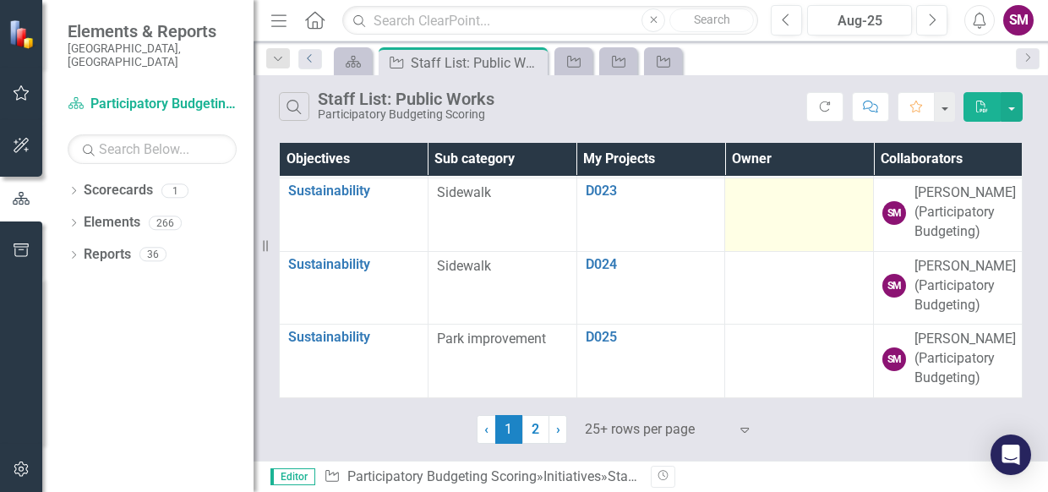
scroll to position [2310, 0]
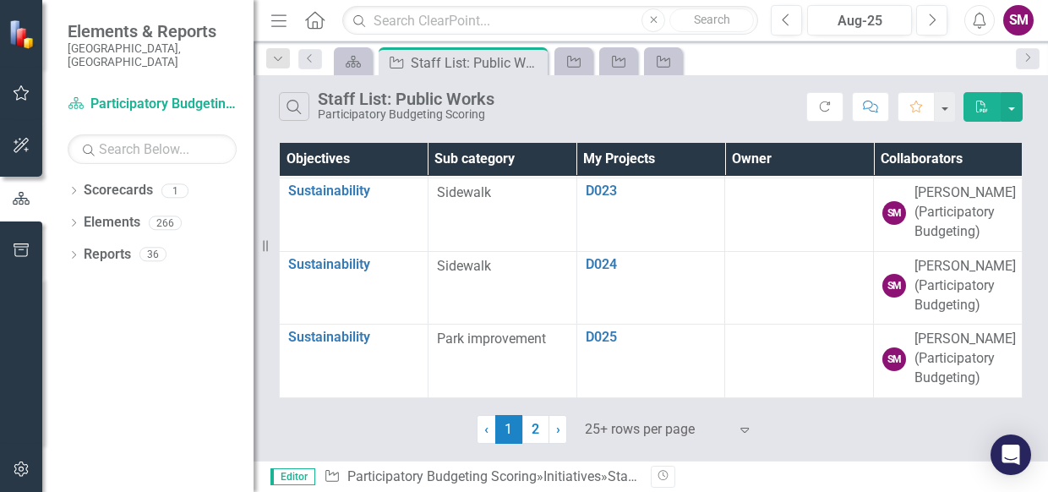
click at [533, 360] on link "2" at bounding box center [535, 429] width 27 height 29
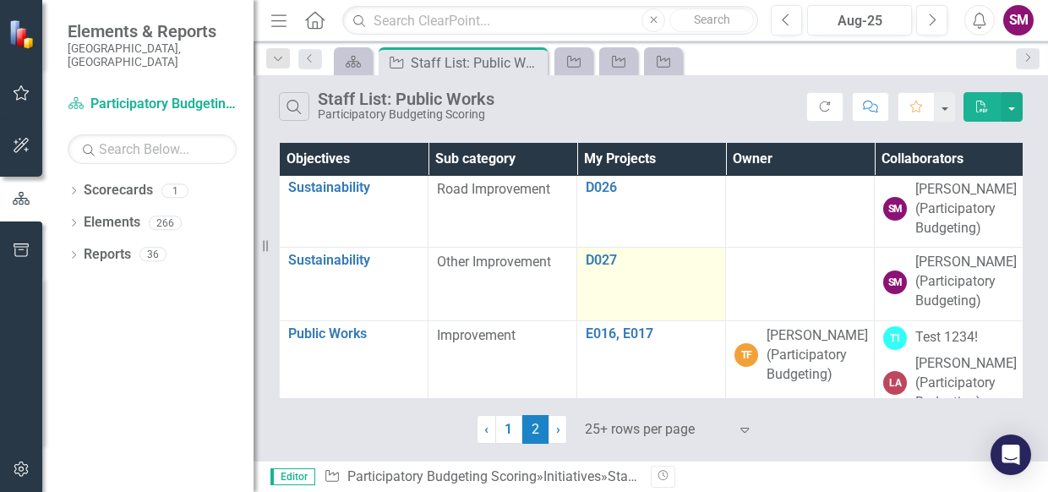
scroll to position [0, 0]
click at [602, 270] on link "D027" at bounding box center [651, 261] width 131 height 15
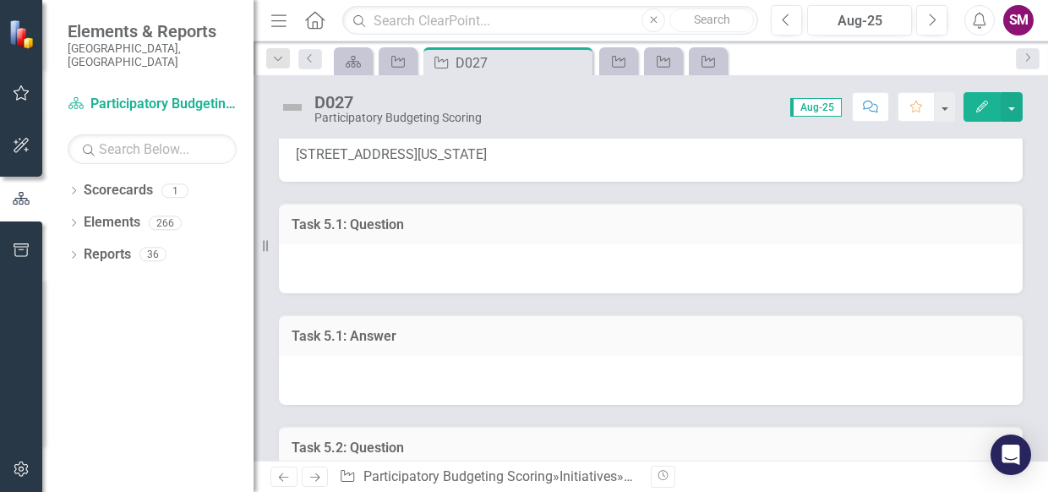
scroll to position [332, 0]
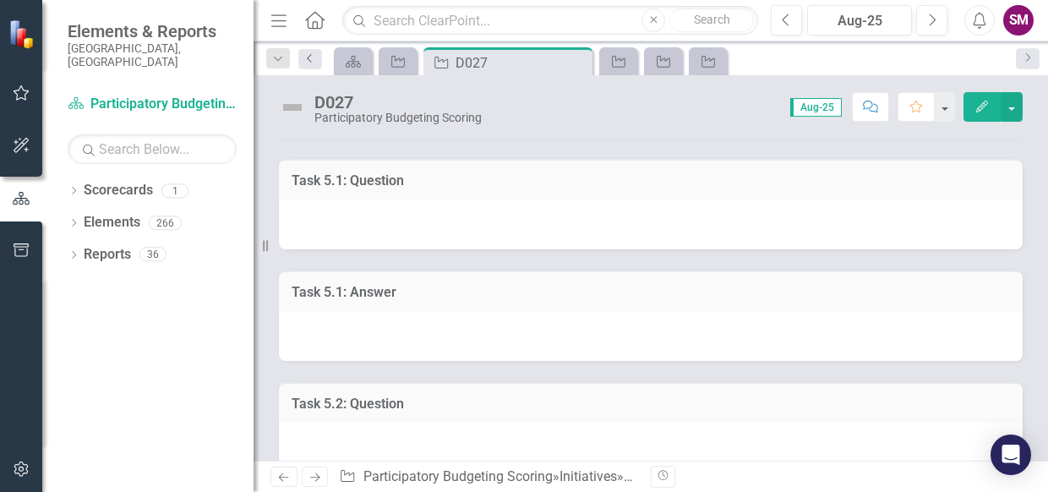
click at [312, 62] on icon "Previous" at bounding box center [311, 58] width 14 height 10
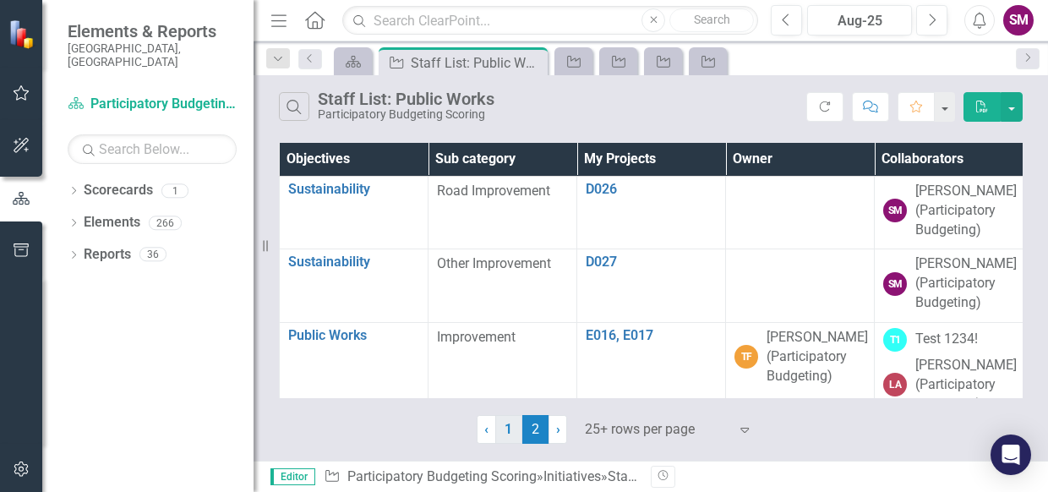
click at [510, 360] on link "1" at bounding box center [508, 429] width 27 height 29
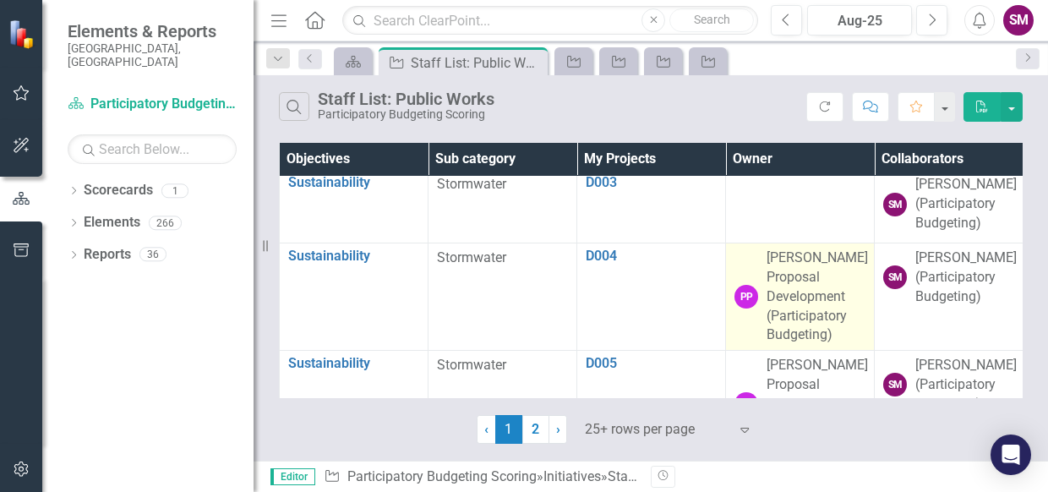
scroll to position [213, 0]
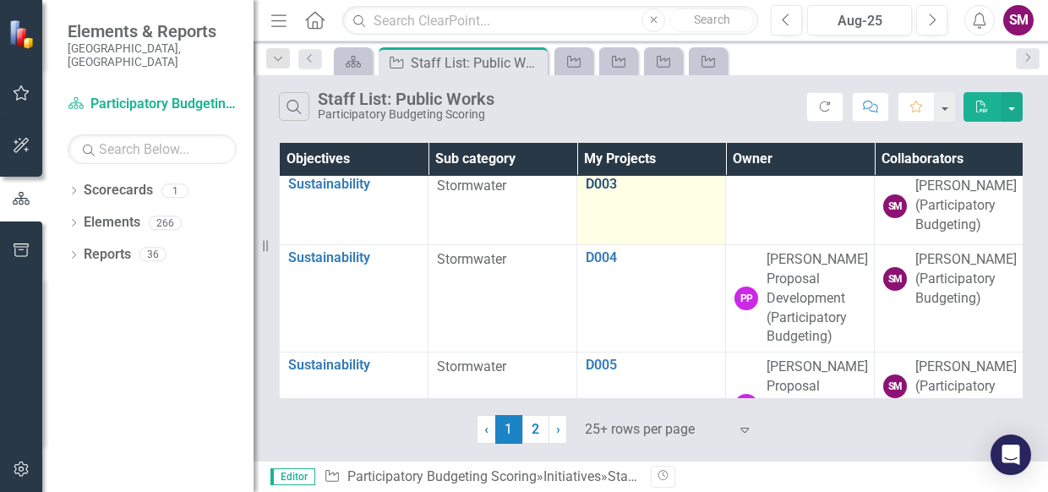
click at [597, 192] on link "D003" at bounding box center [651, 184] width 131 height 15
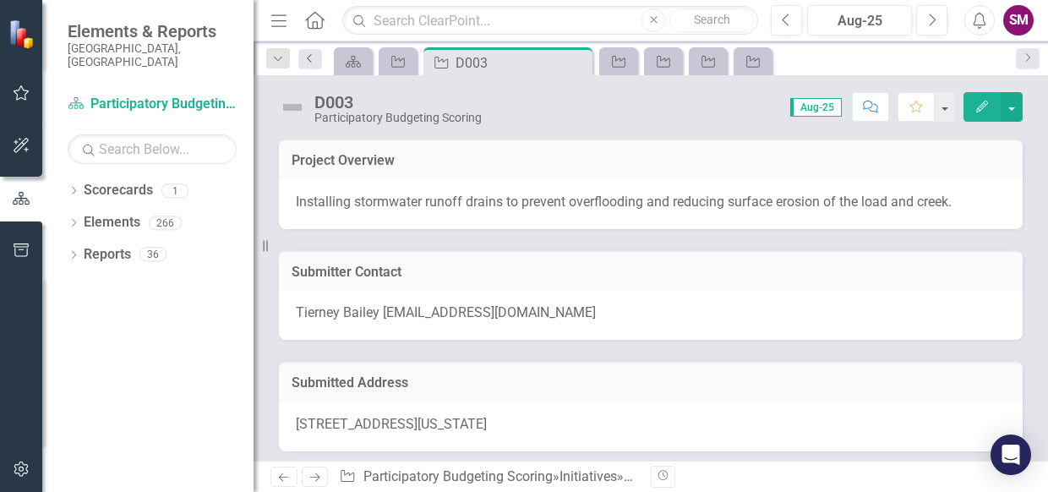
click at [313, 61] on icon "Previous" at bounding box center [311, 58] width 14 height 10
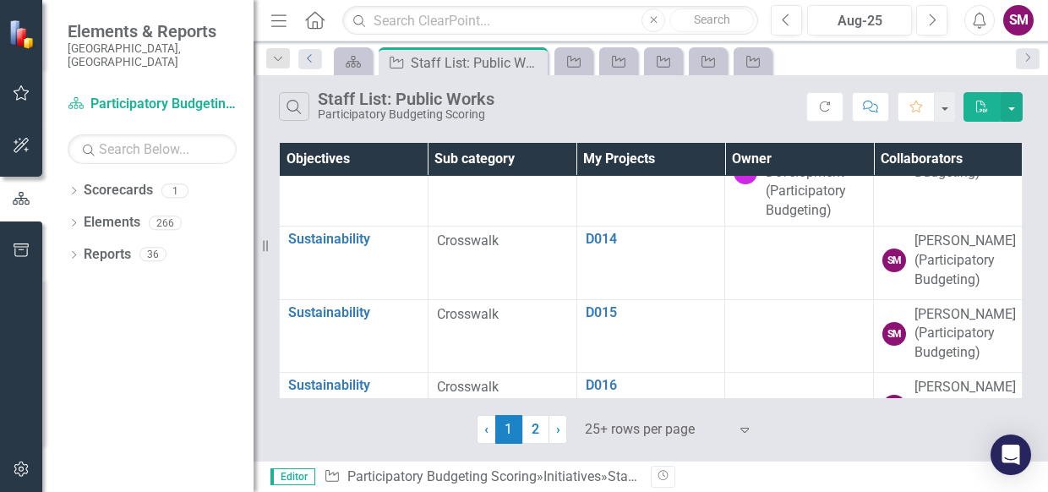
scroll to position [1109, 0]
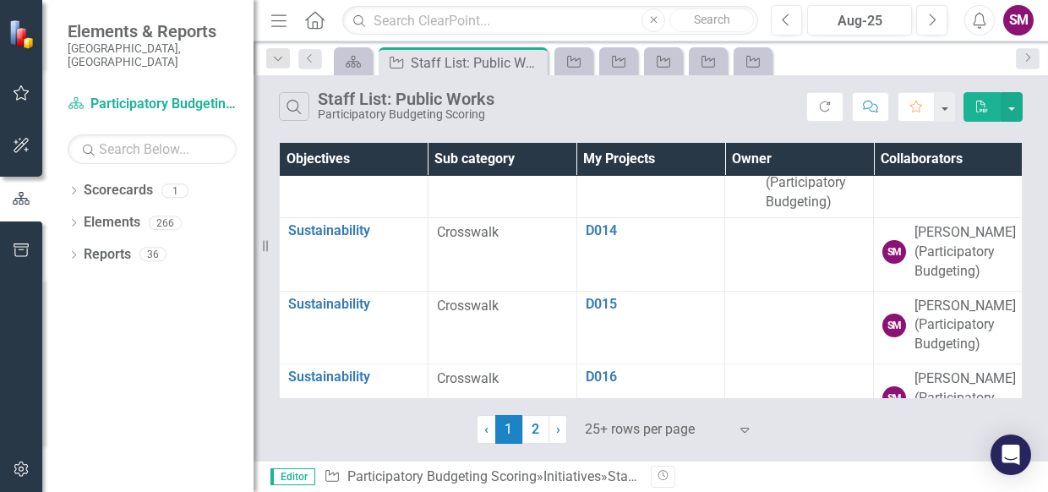
click at [592, 57] on link "D012" at bounding box center [651, 49] width 131 height 15
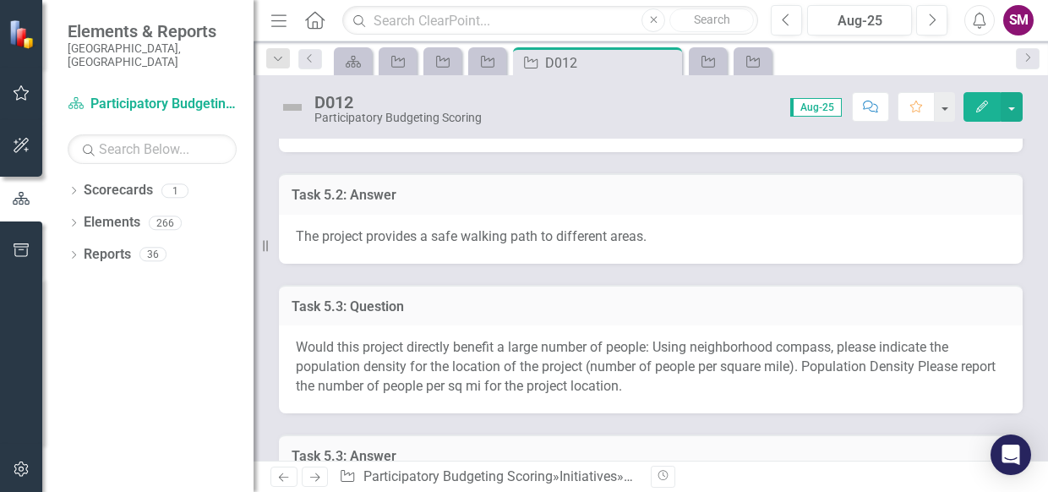
scroll to position [757, 0]
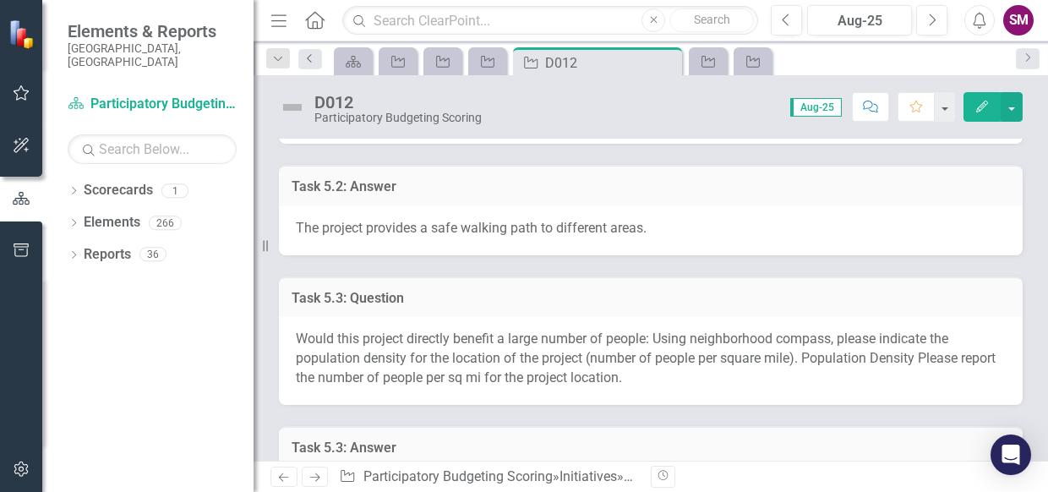
click at [310, 63] on icon "Previous" at bounding box center [311, 58] width 14 height 10
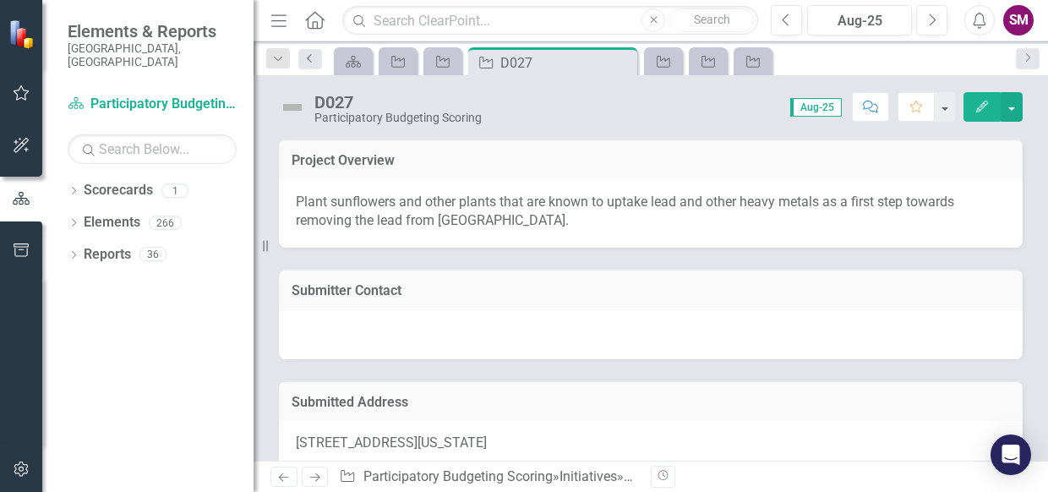
click at [314, 51] on link "Previous" at bounding box center [310, 59] width 24 height 20
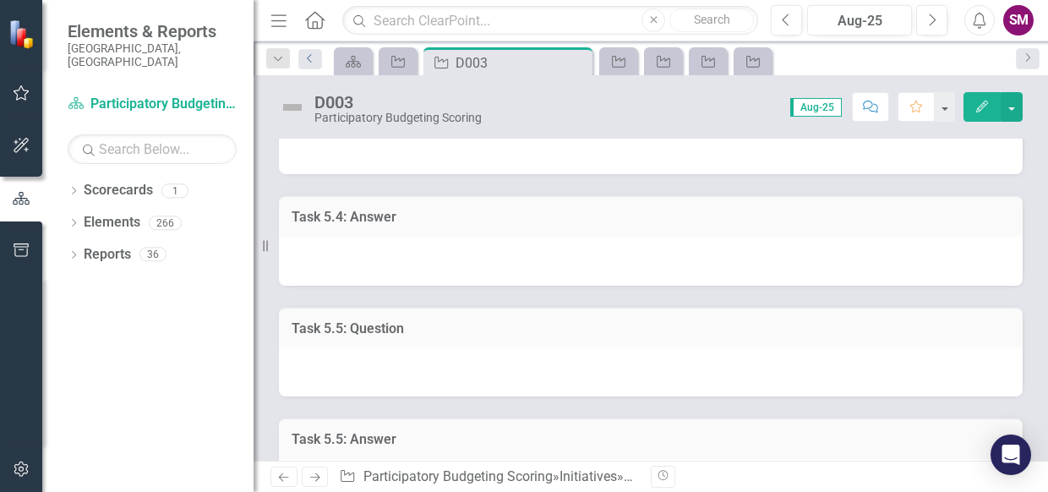
scroll to position [1082, 0]
